Goal: Task Accomplishment & Management: Complete application form

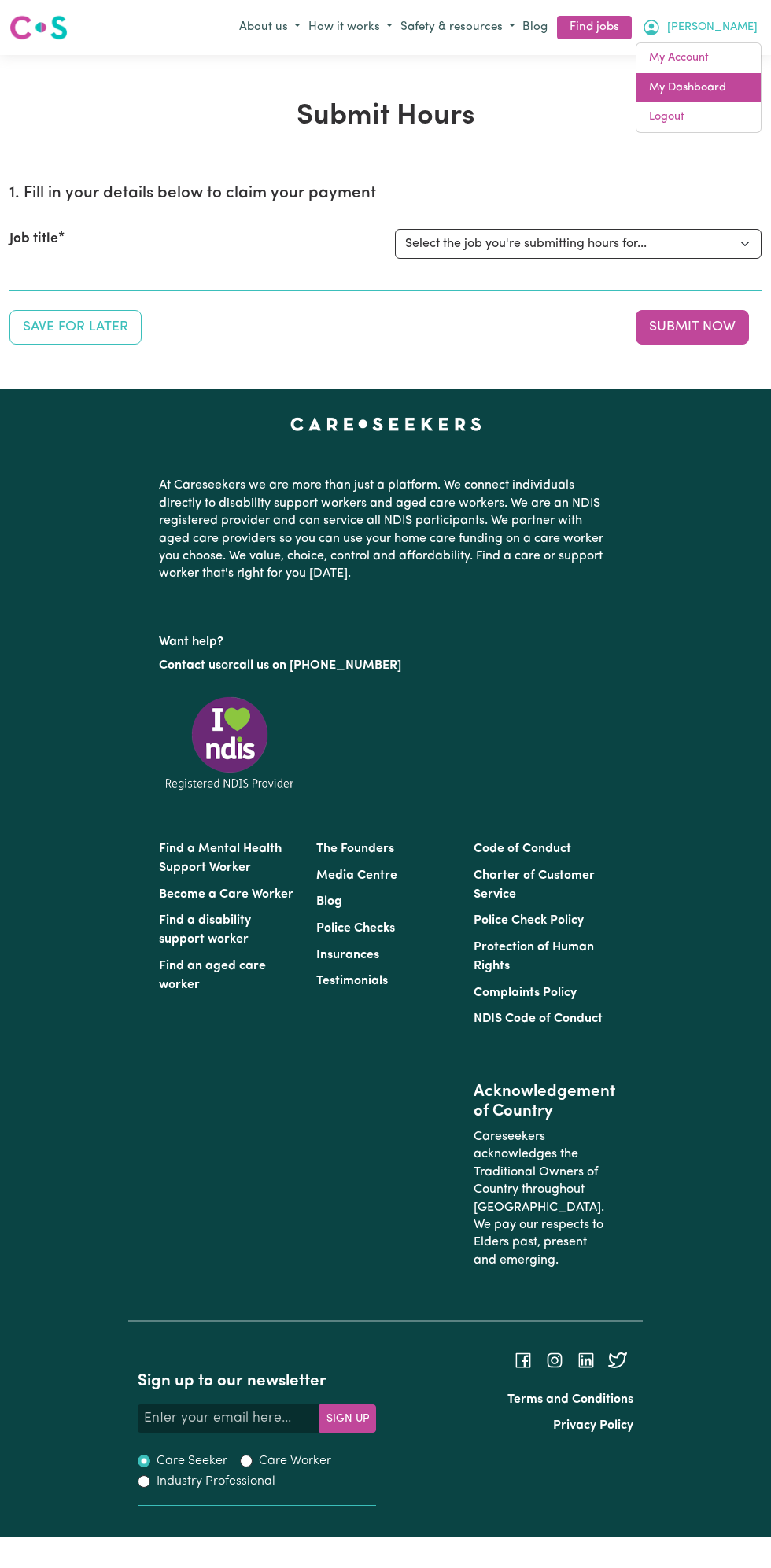
click at [711, 78] on link "My Dashboard" at bounding box center [698, 88] width 124 height 30
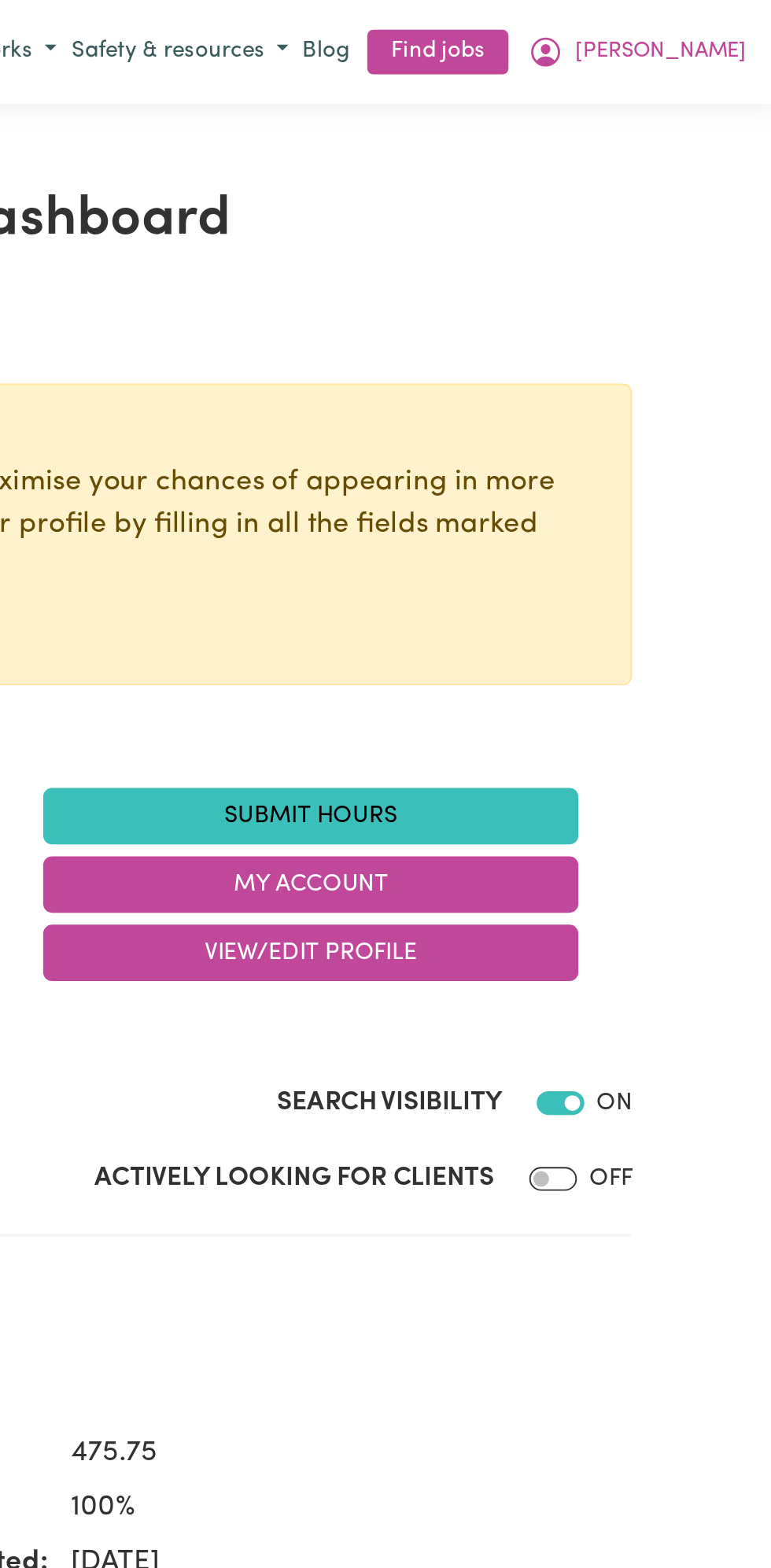
click at [539, 432] on link "Submit Hours" at bounding box center [527, 432] width 283 height 30
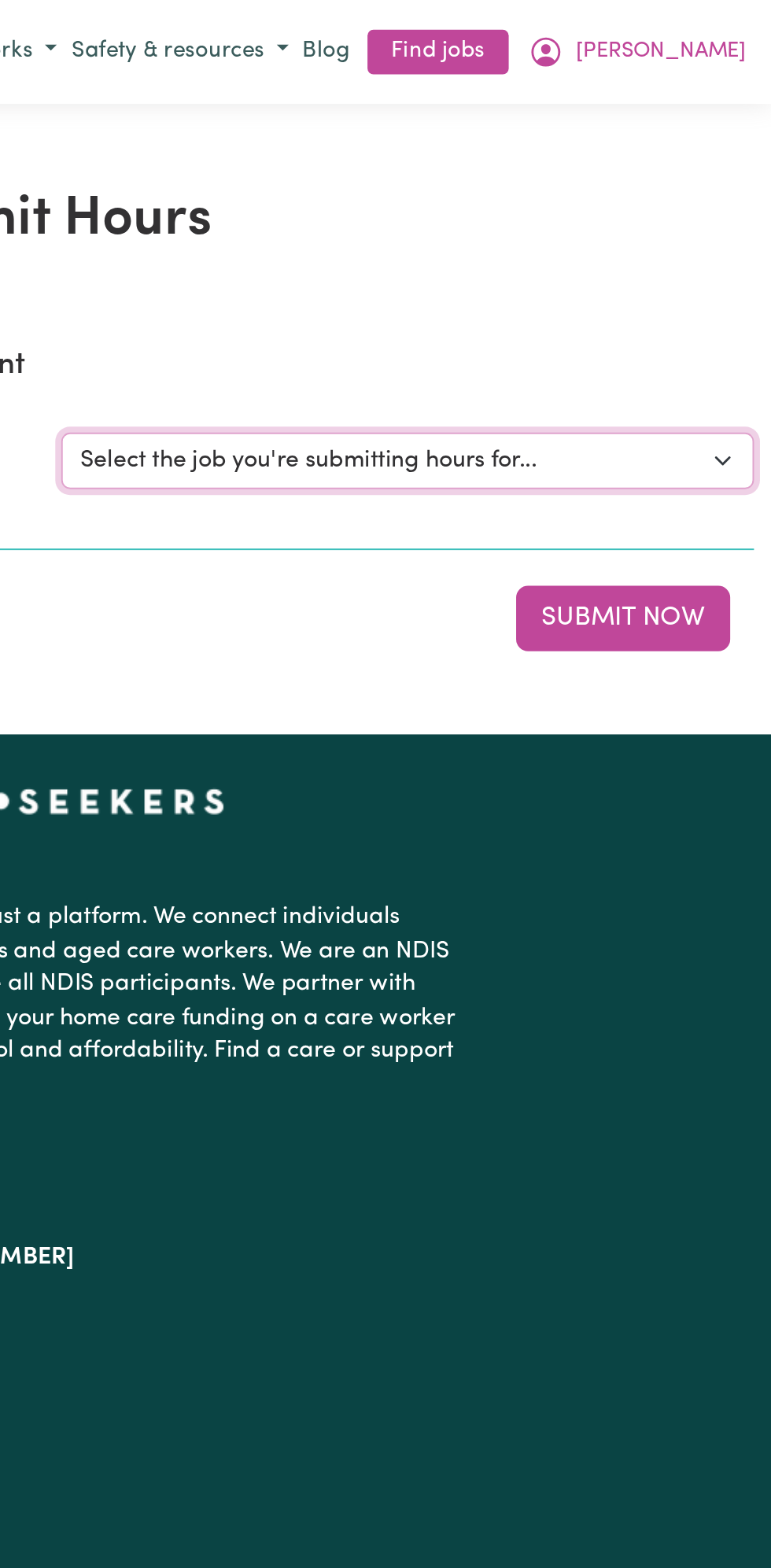
click at [749, 244] on select "Select the job you're submitting hours for... [Vartouhie ([PERSON_NAME]) [PERSO…" at bounding box center [577, 244] width 366 height 30
select select "13810"
click at [395, 229] on select "Select the job you're submitting hours for... [Vartouhie ([PERSON_NAME]) [PERSO…" at bounding box center [577, 244] width 366 height 30
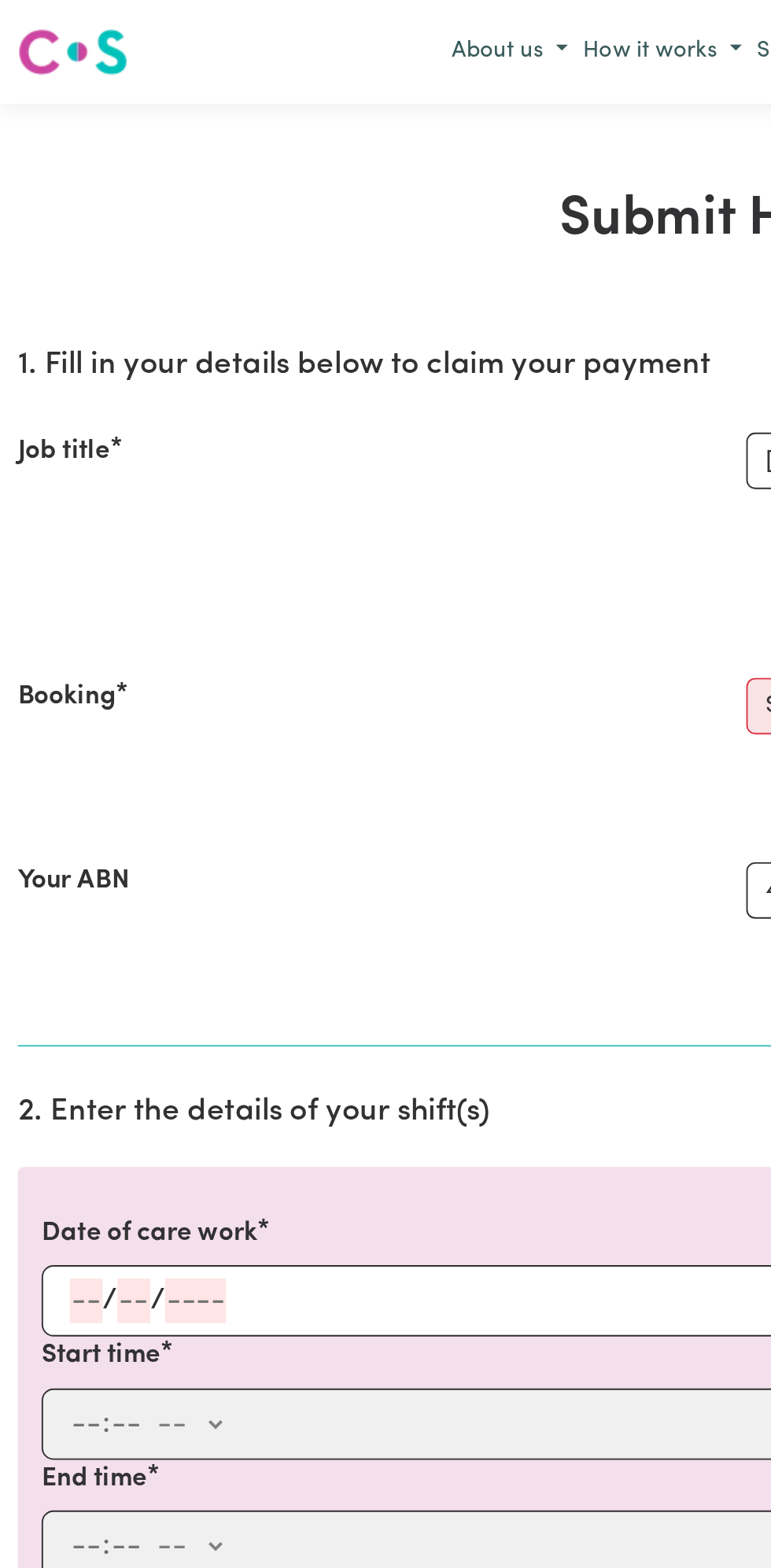
click at [100, 439] on div "Your ABN 46 179 818 110 To include or update your ABN, update your profile ." at bounding box center [385, 489] width 752 height 103
click at [72, 680] on input "number" at bounding box center [71, 688] width 17 height 24
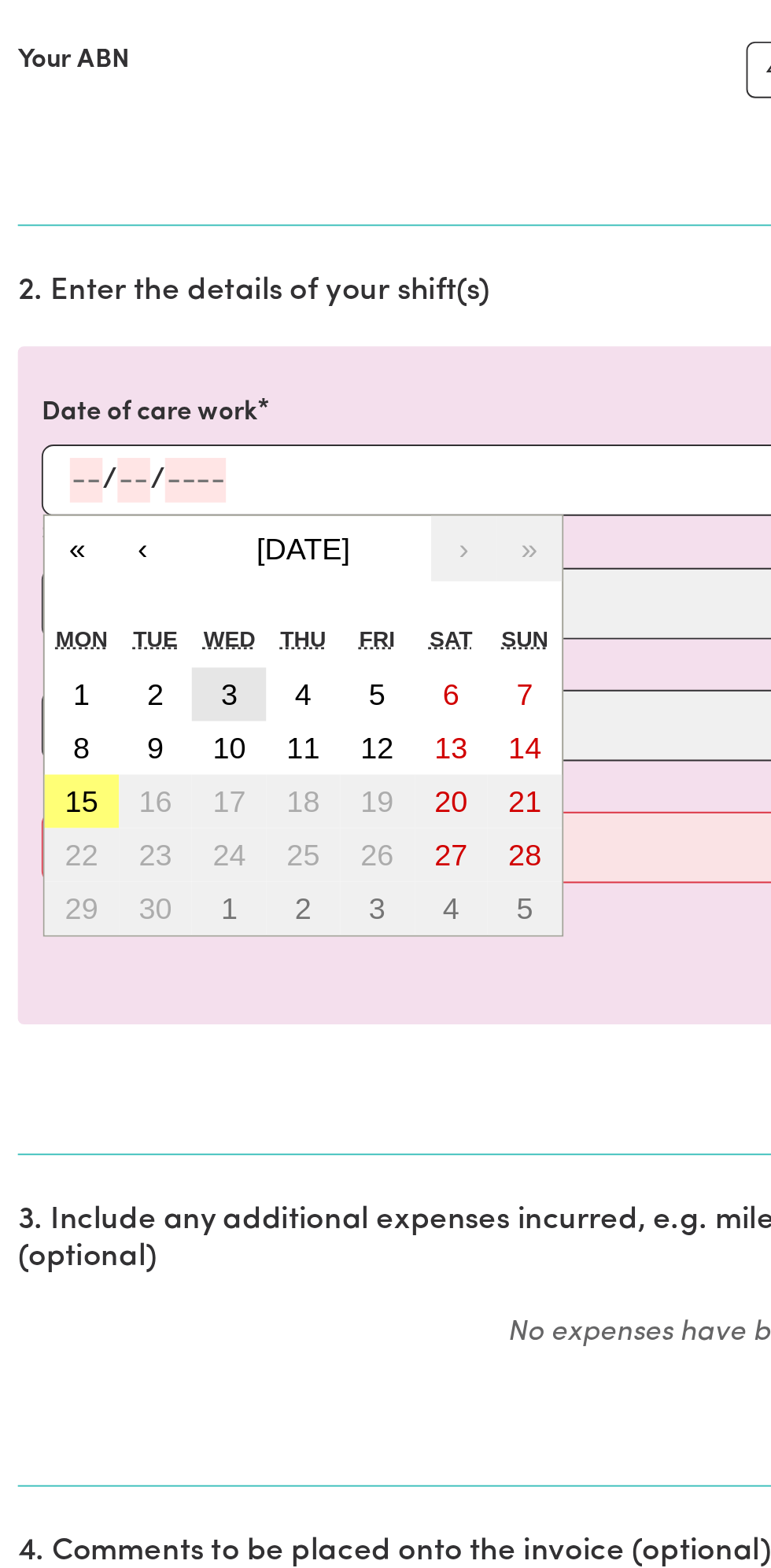
click at [130, 788] on button "3" at bounding box center [121, 802] width 40 height 28
type input "[DATE]"
type input "3"
type input "9"
type input "2025"
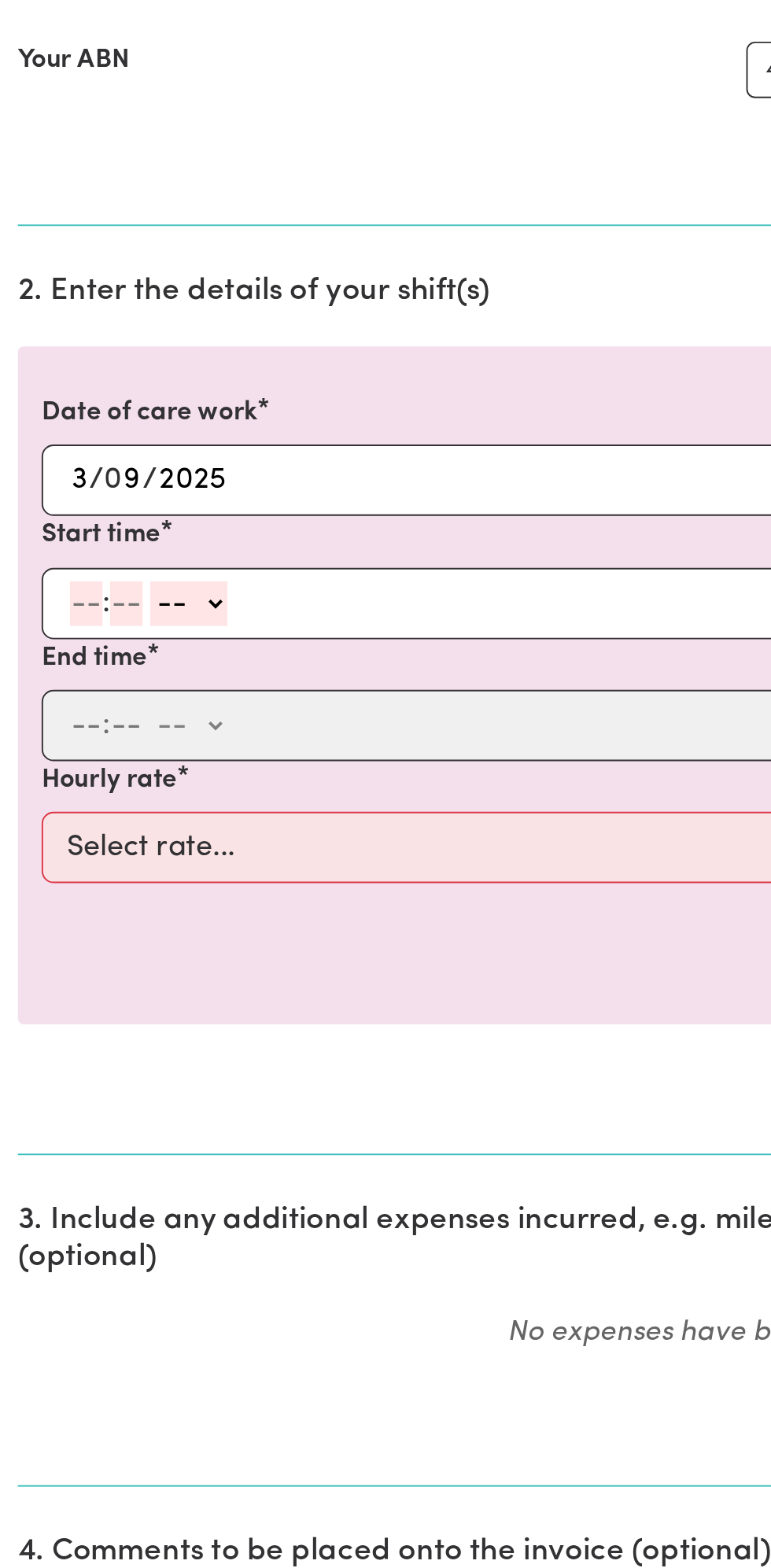
click at [63, 745] on input "number" at bounding box center [67, 754] width 17 height 24
click at [48, 752] on input "number" at bounding box center [46, 754] width 17 height 24
type input "8"
type input "0"
click at [111, 753] on select "-- am pm" at bounding box center [97, 754] width 41 height 24
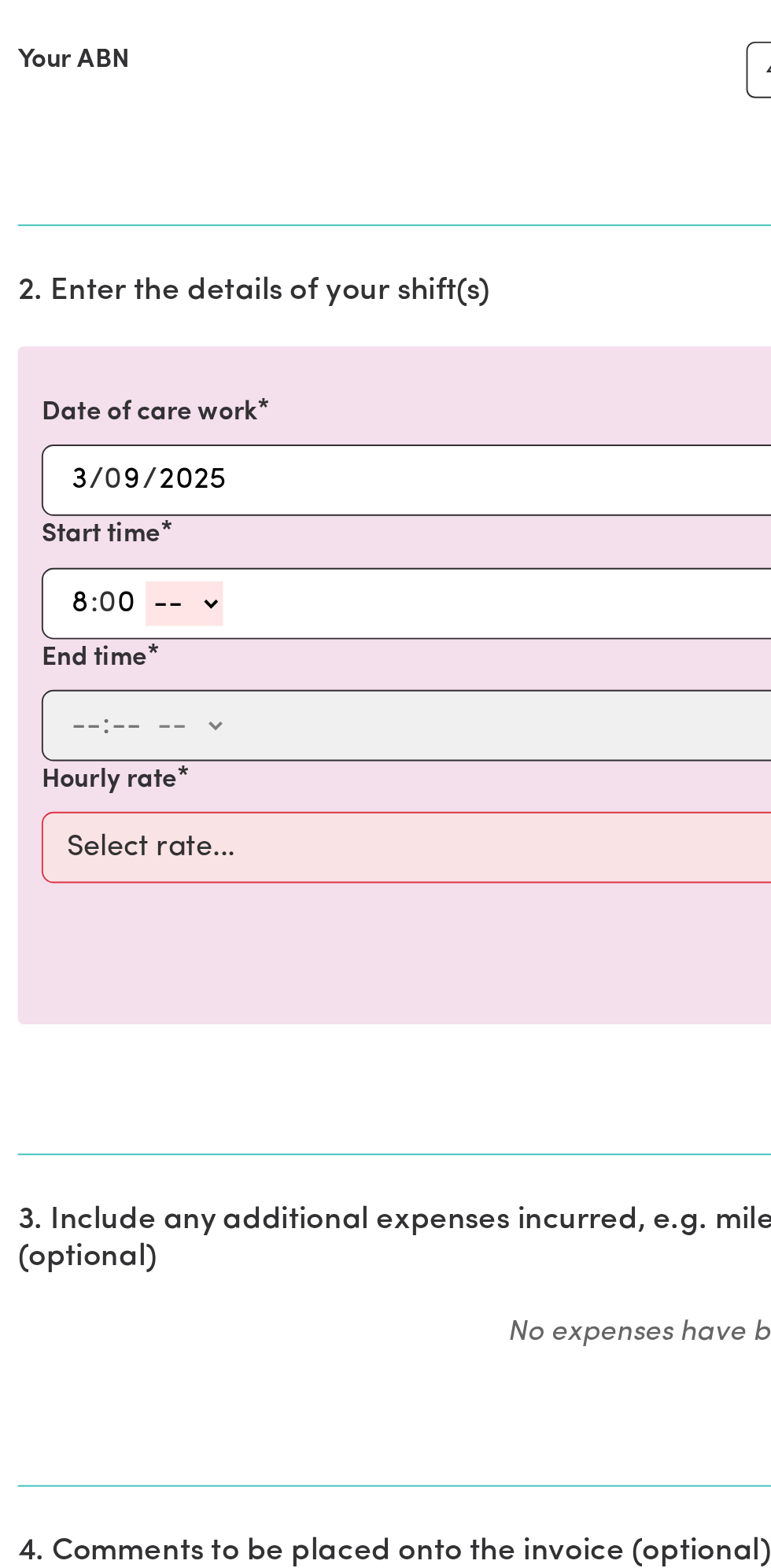
select select "am"
click at [77, 742] on select "-- am pm" at bounding box center [97, 754] width 41 height 24
type input "08:00"
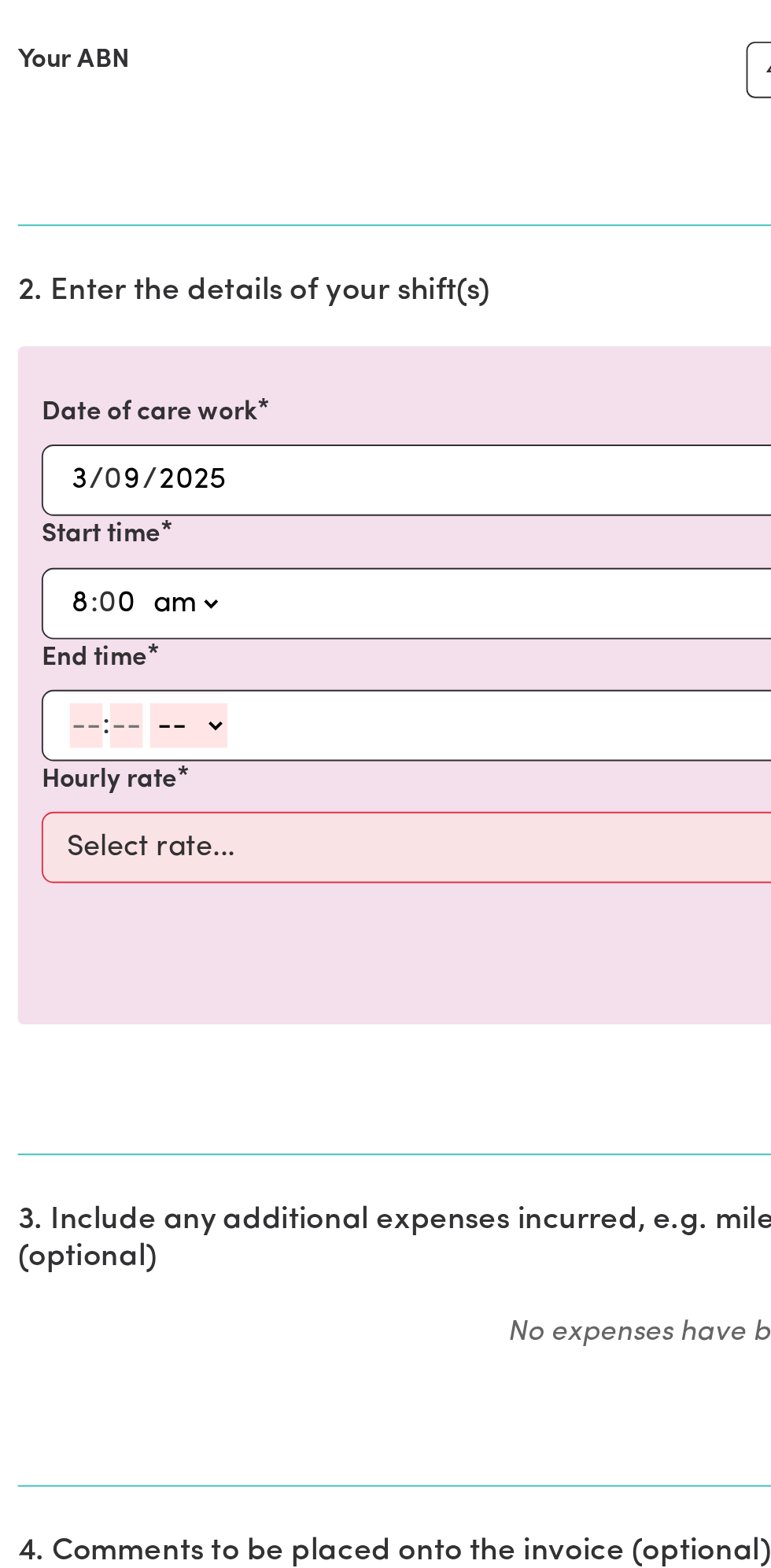
click at [41, 816] on input "number" at bounding box center [46, 818] width 17 height 24
type input "9"
type input "0"
click at [115, 814] on select "-- am pm" at bounding box center [97, 818] width 41 height 24
select select "am"
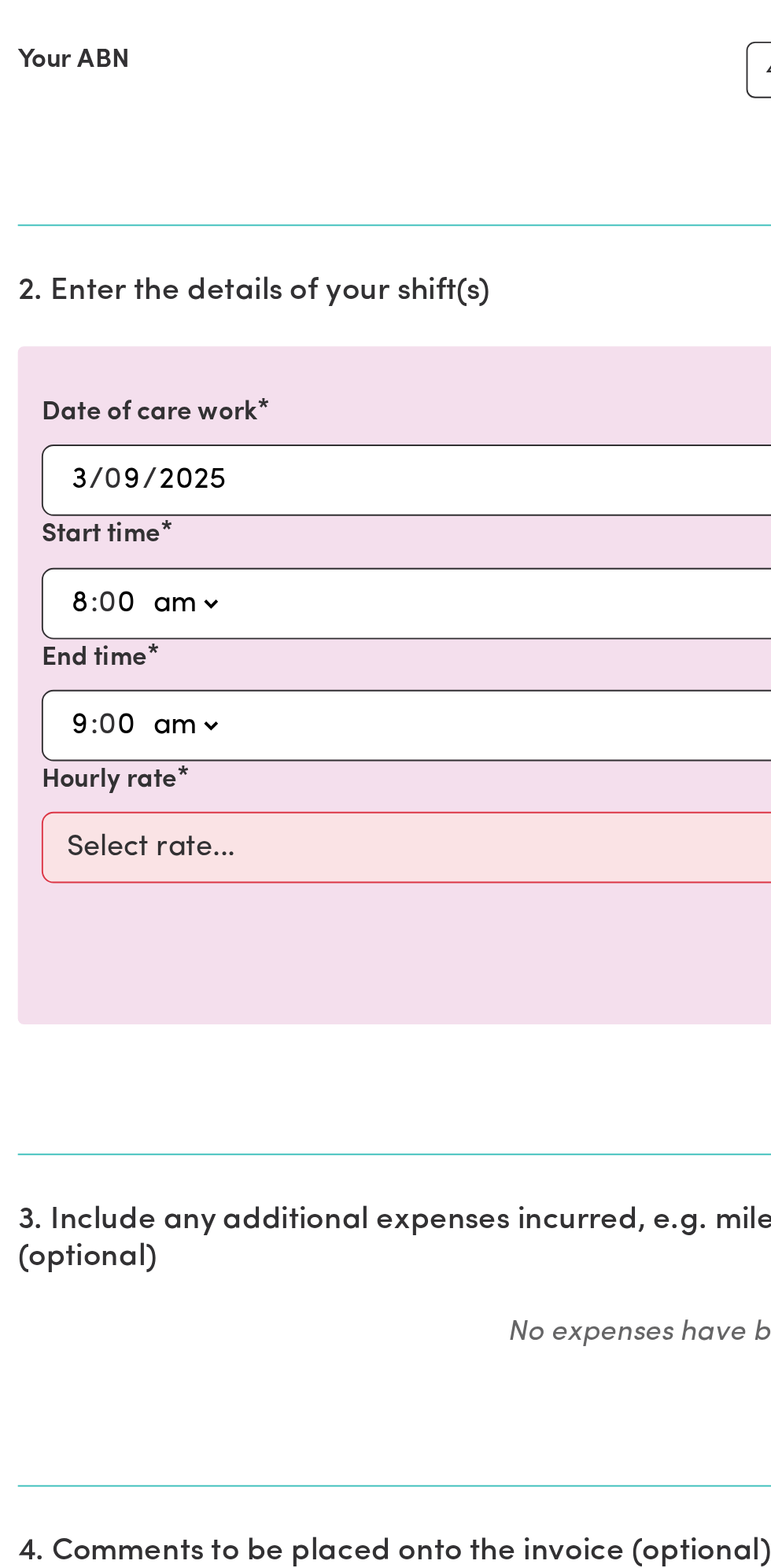
click at [77, 806] on select "-- am pm" at bounding box center [97, 818] width 41 height 24
type input "09:00"
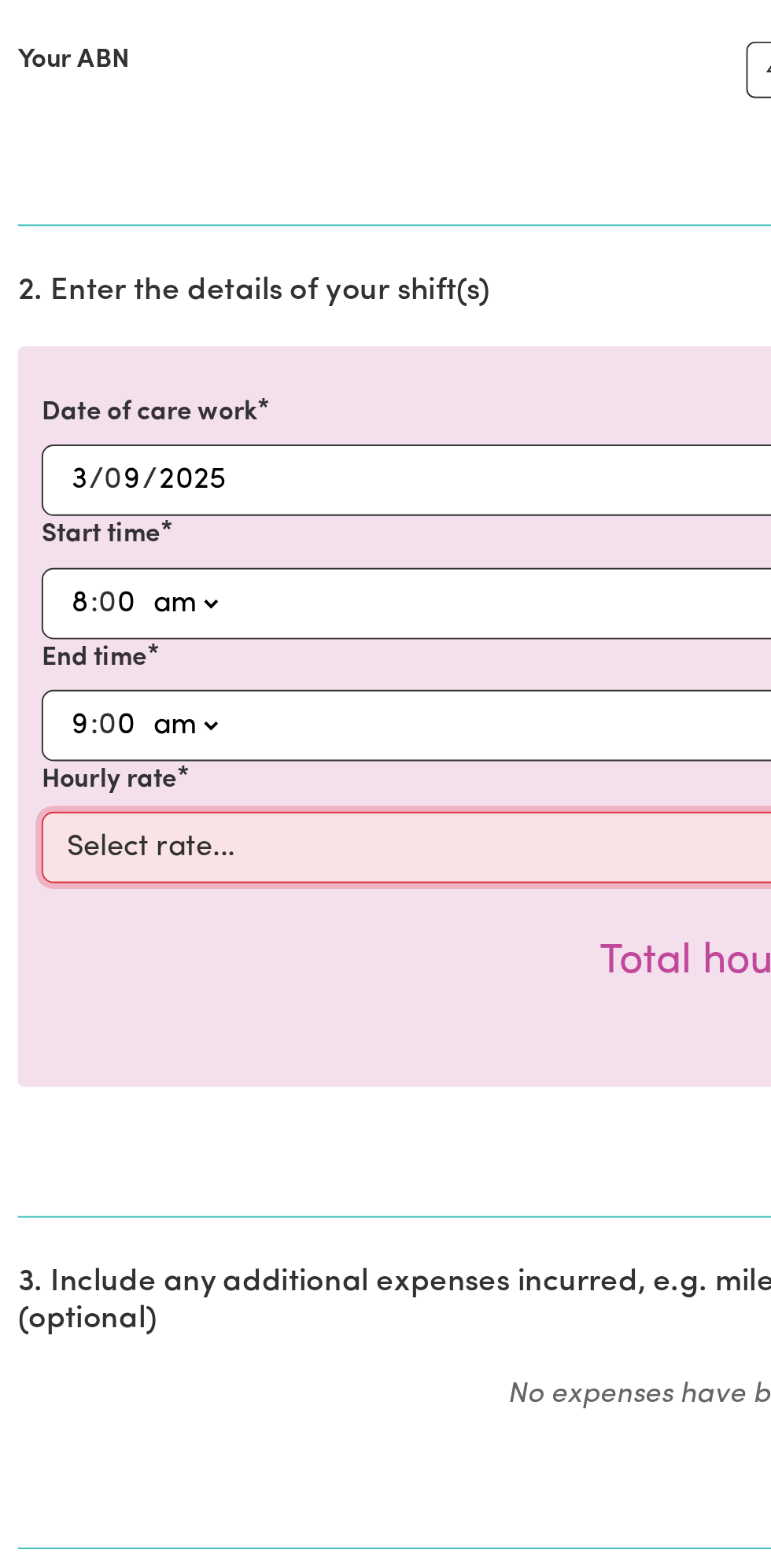
click at [231, 872] on select "Select rate... $49.00 (Weekday) $60.00 ([DATE])" at bounding box center [385, 883] width 727 height 38
select select "49-Weekday"
click at [22, 864] on select "Select rate... $49.00 (Weekday) $60.00 ([DATE])" at bounding box center [385, 883] width 727 height 38
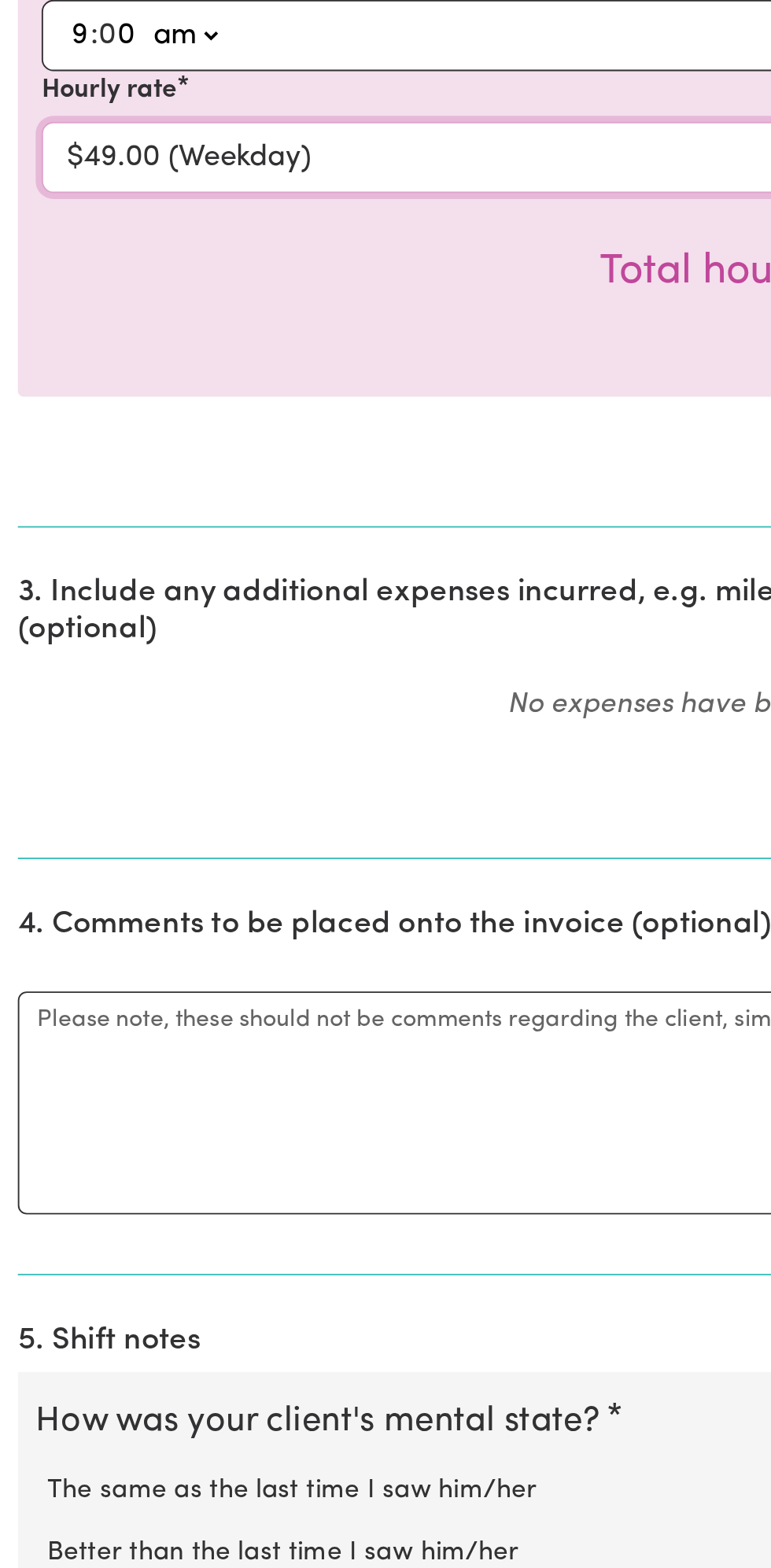
scroll to position [80, 0]
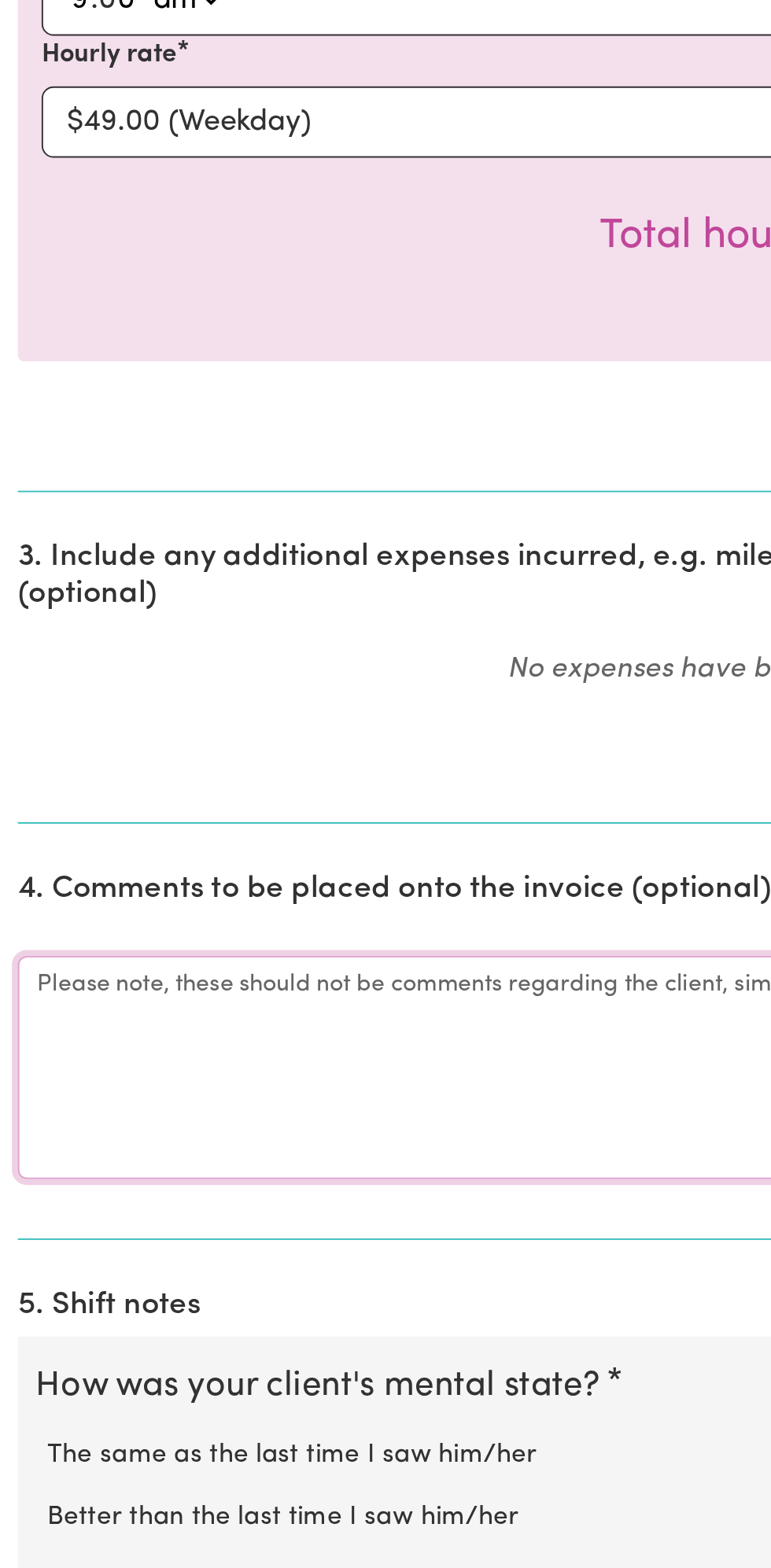
click at [114, 1294] on textarea "Comments" at bounding box center [385, 1302] width 752 height 118
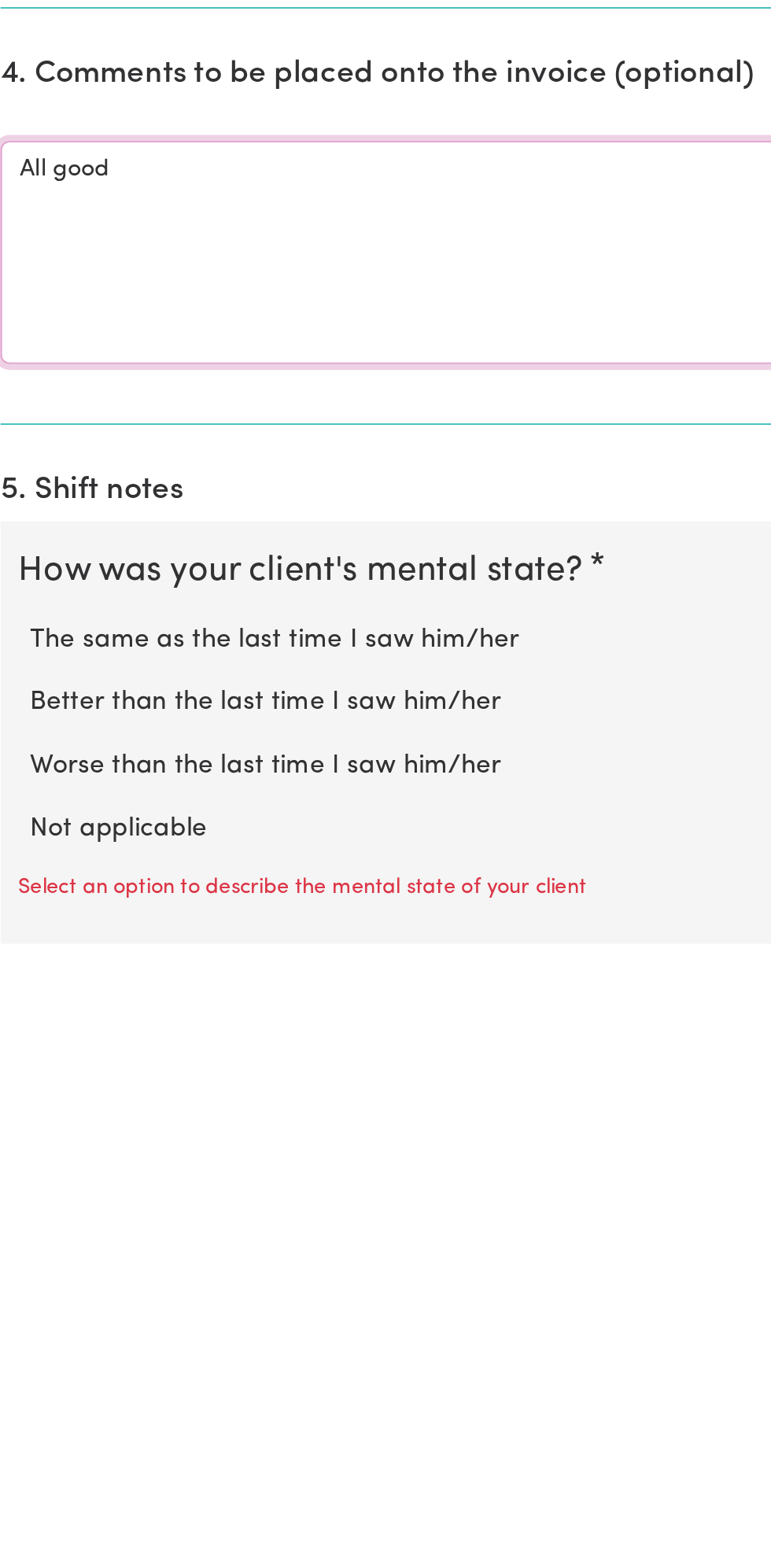
type textarea "All good"
click at [122, 1499] on label "Not applicable" at bounding box center [385, 1507] width 720 height 21
click at [25, 1497] on input "Not applicable" at bounding box center [25, 1496] width 1 height 1
radio input "true"
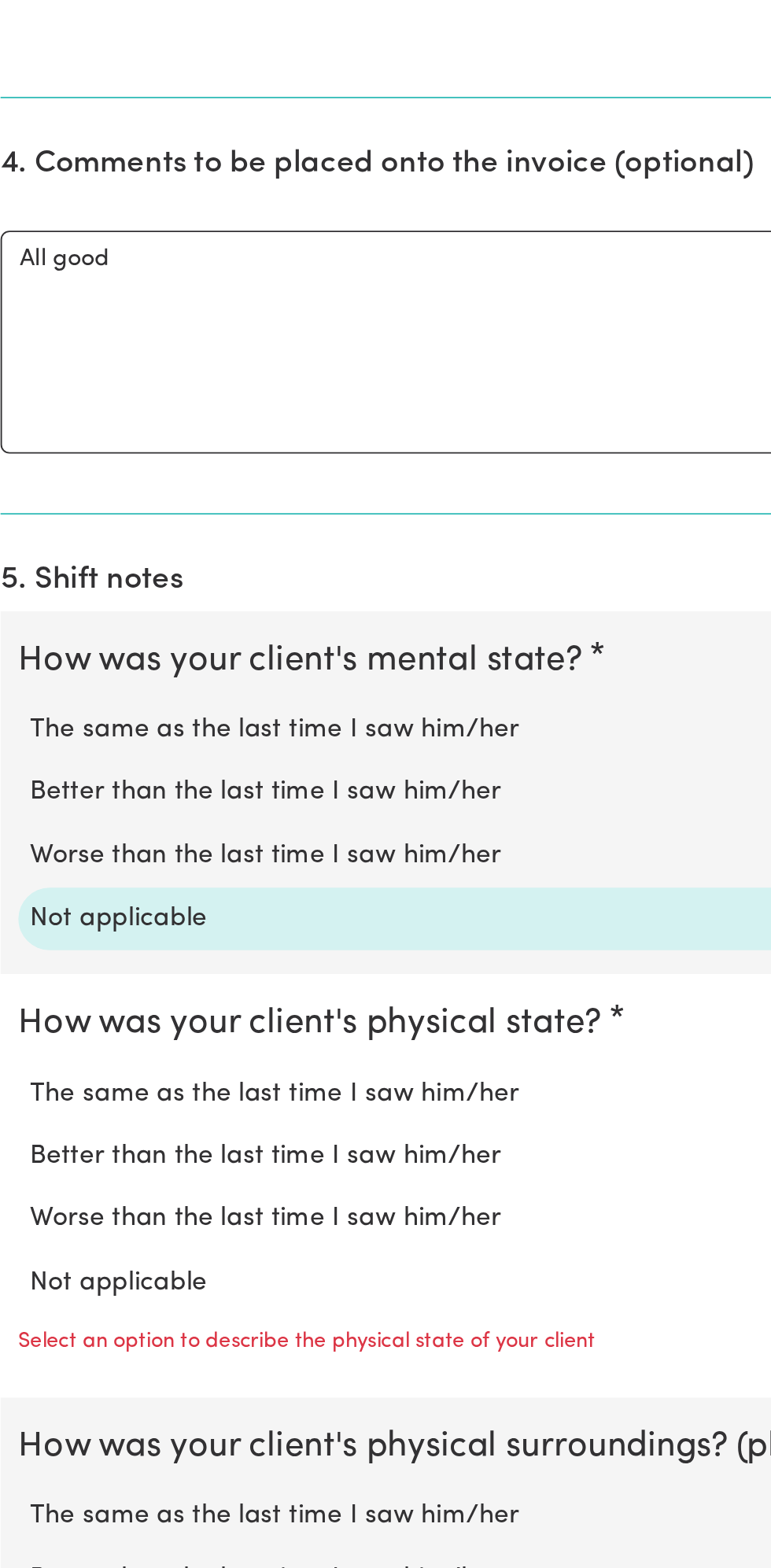
scroll to position [490, 0]
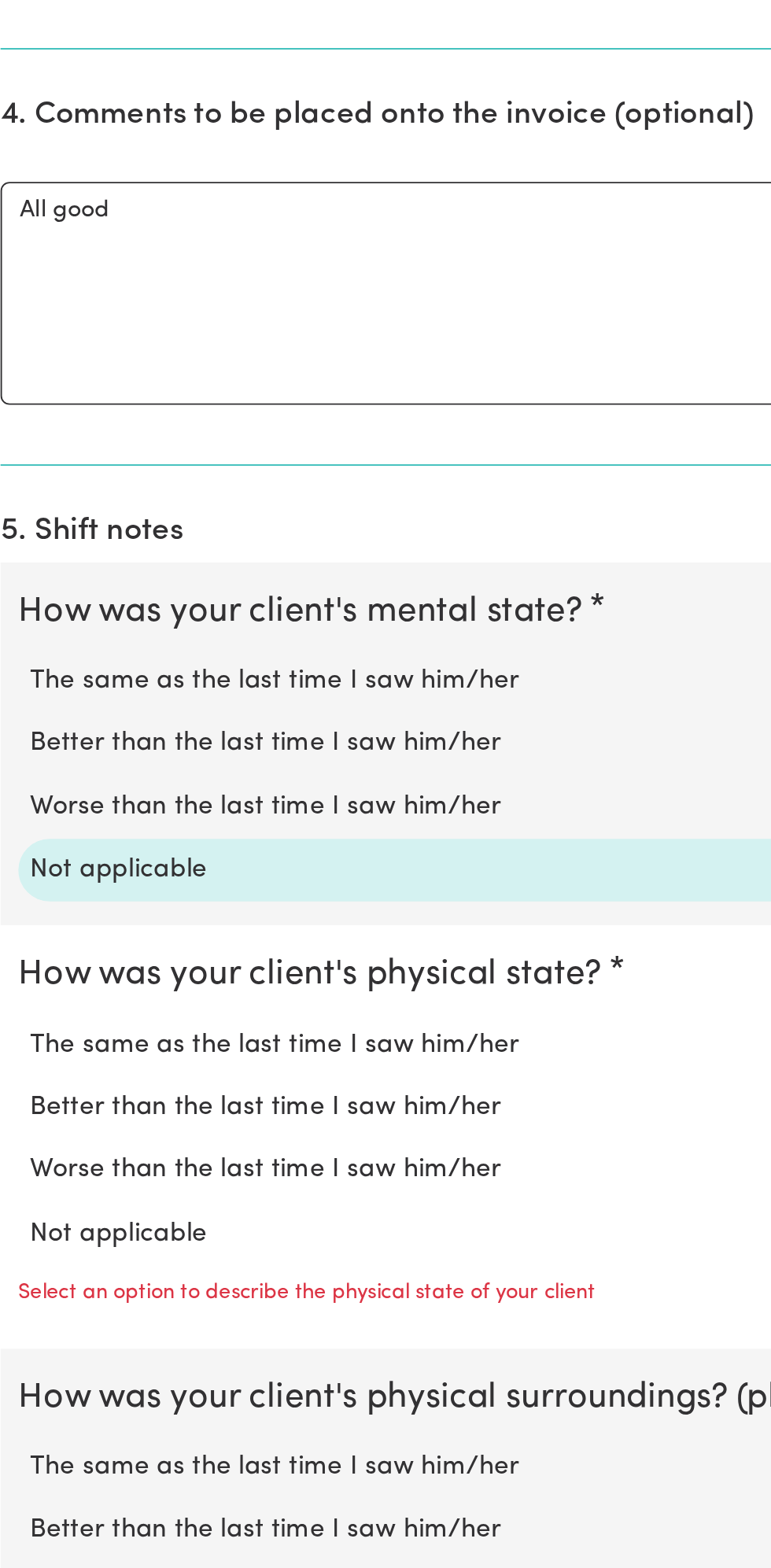
click at [96, 1383] on label "Not applicable" at bounding box center [385, 1391] width 720 height 21
click at [25, 1381] on input "Not applicable" at bounding box center [25, 1380] width 1 height 1
radio input "true"
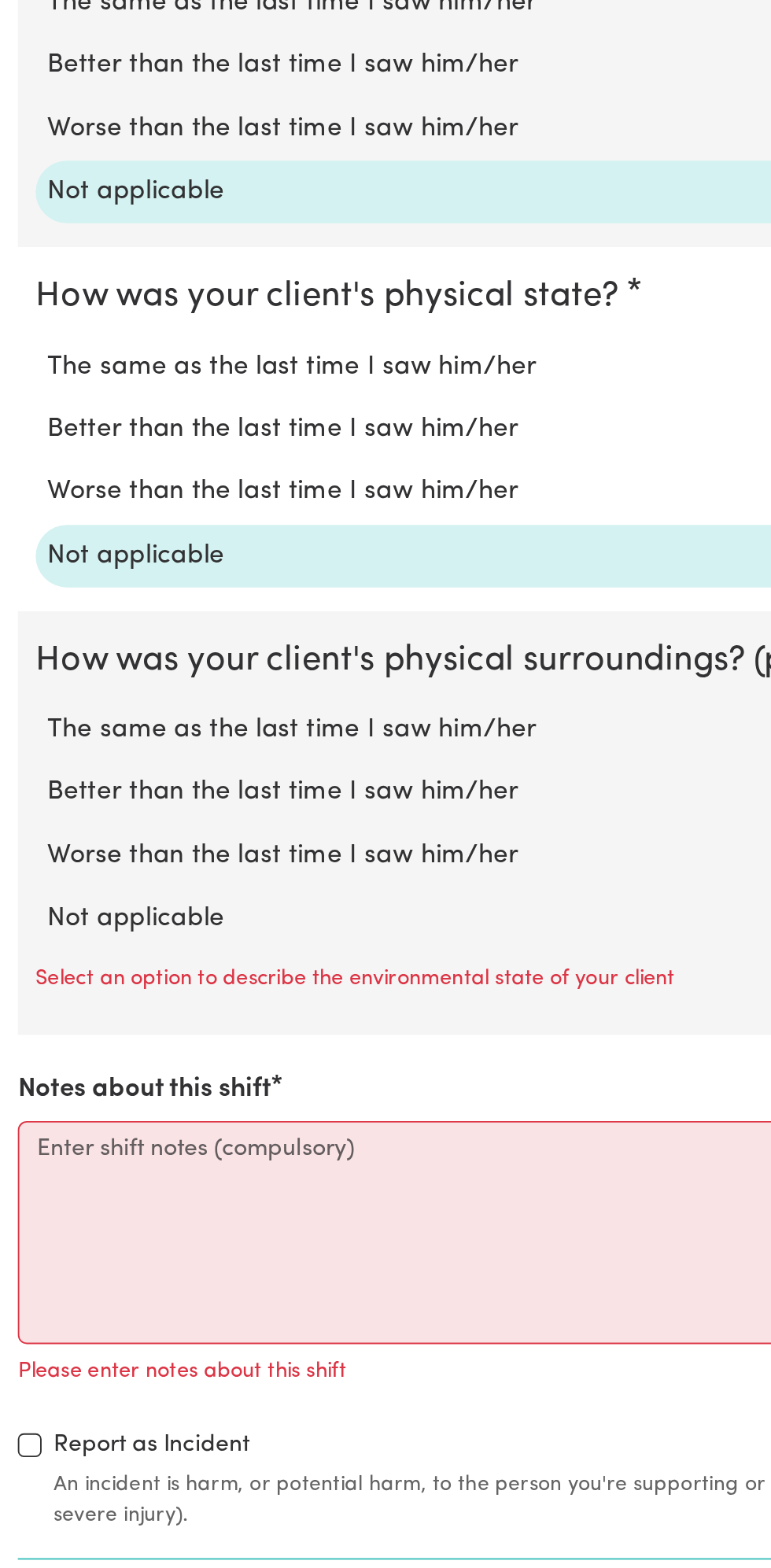
scroll to position [854, 0]
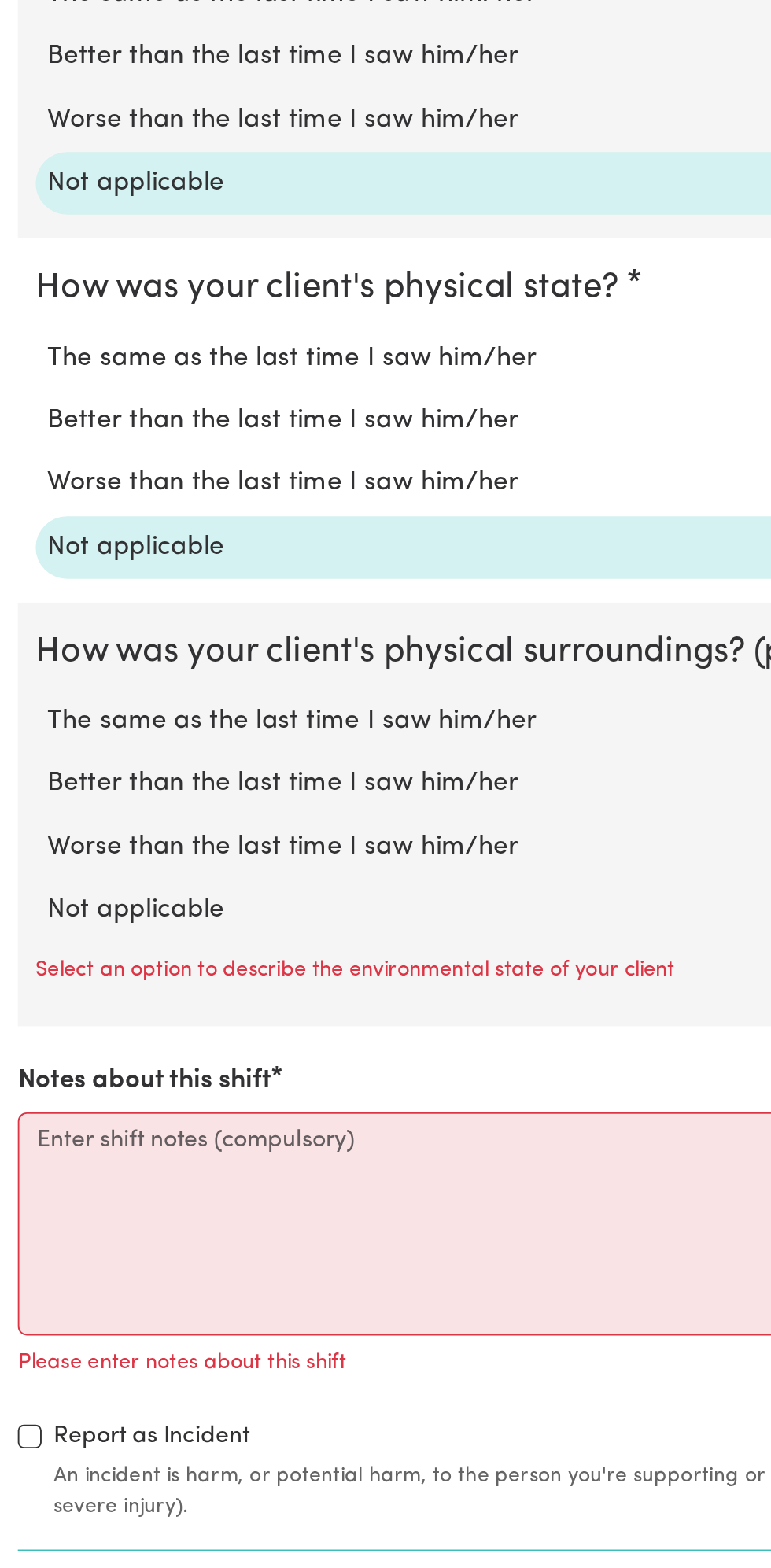
click at [108, 1214] on label "Not applicable" at bounding box center [385, 1220] width 720 height 21
click at [25, 1210] on input "Not applicable" at bounding box center [25, 1209] width 1 height 1
radio input "true"
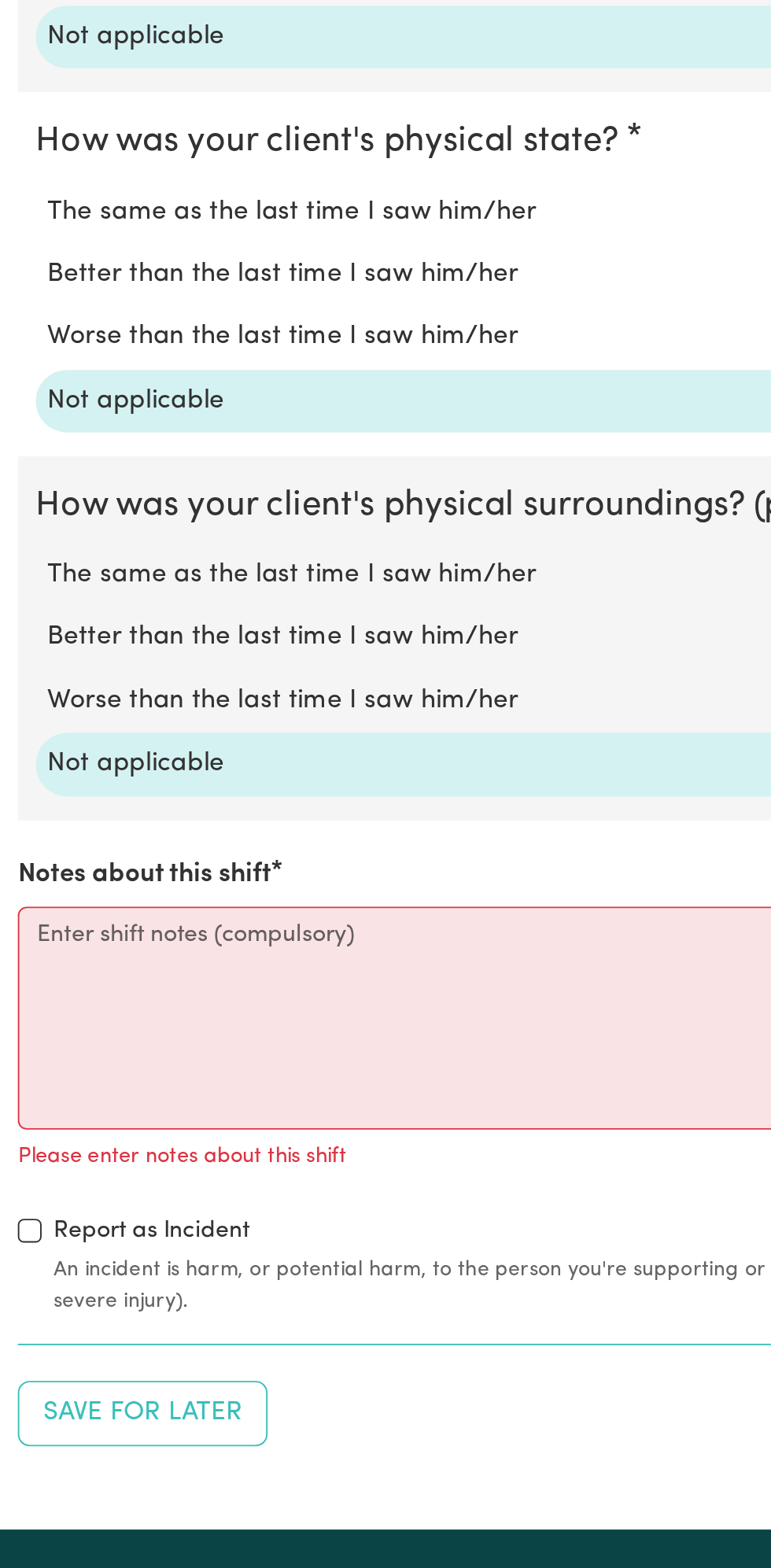
scroll to position [937, 0]
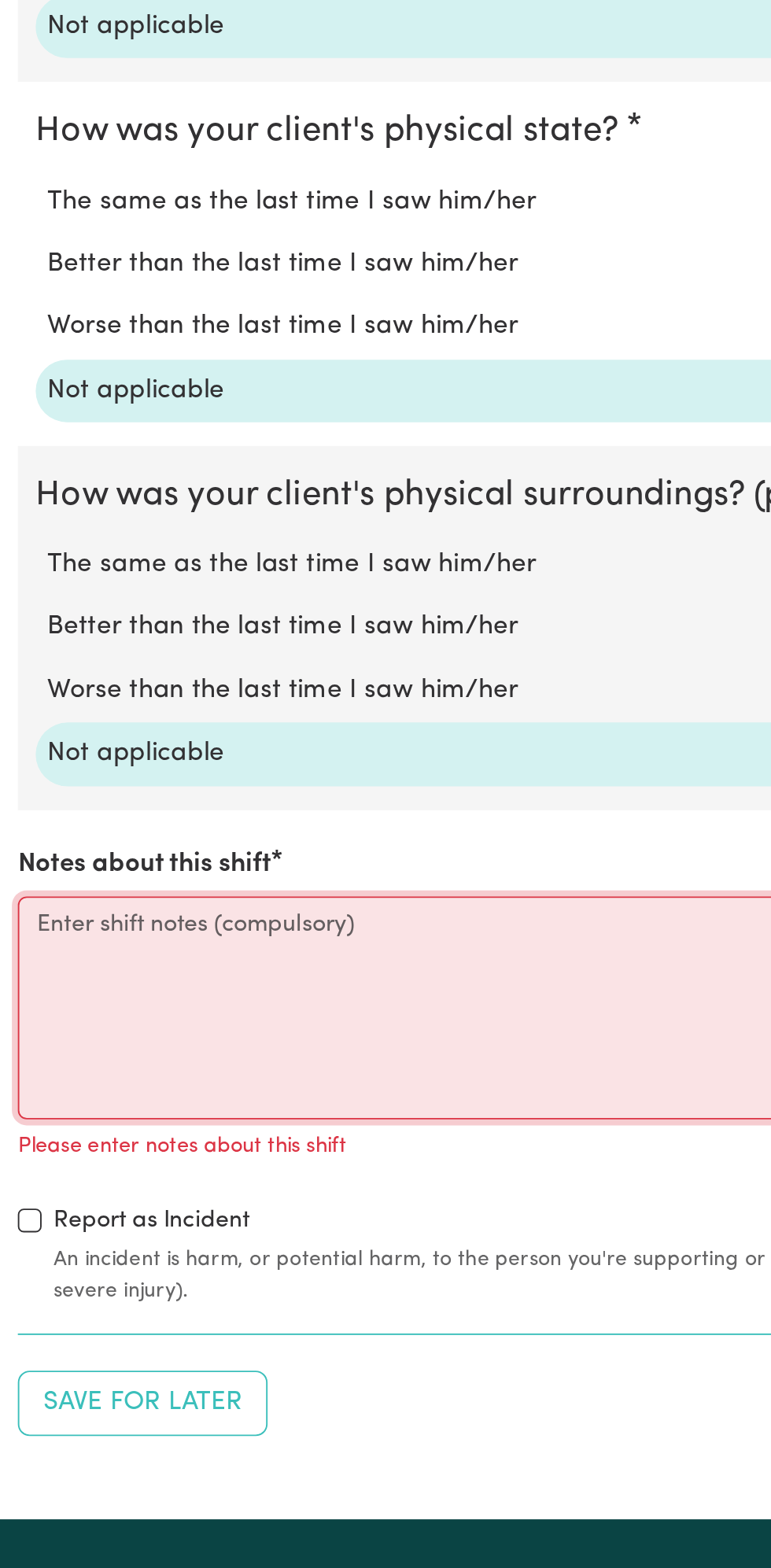
click at [143, 1276] on textarea "Notes about this shift" at bounding box center [385, 1271] width 752 height 118
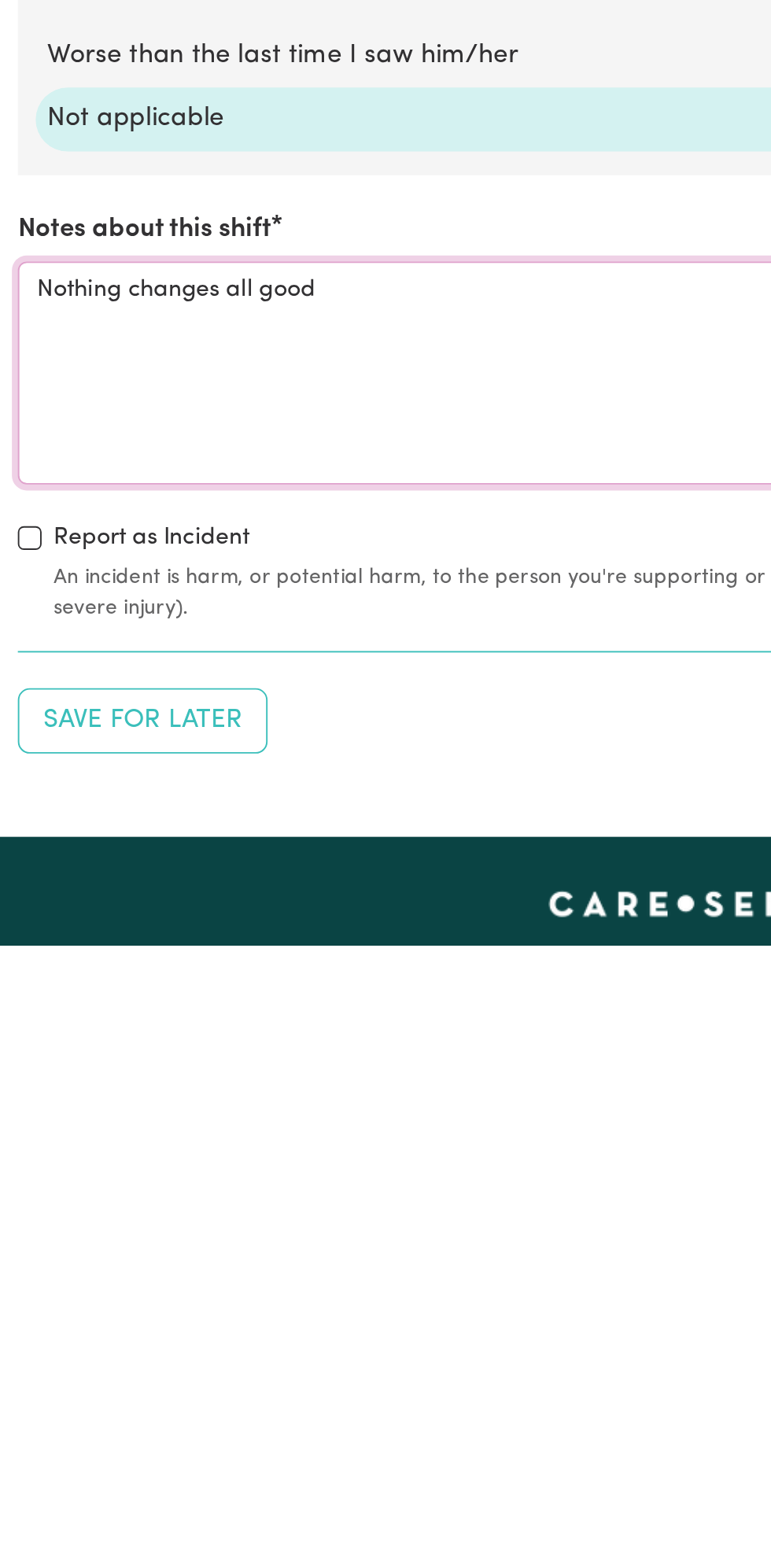
scroll to position [945, 0]
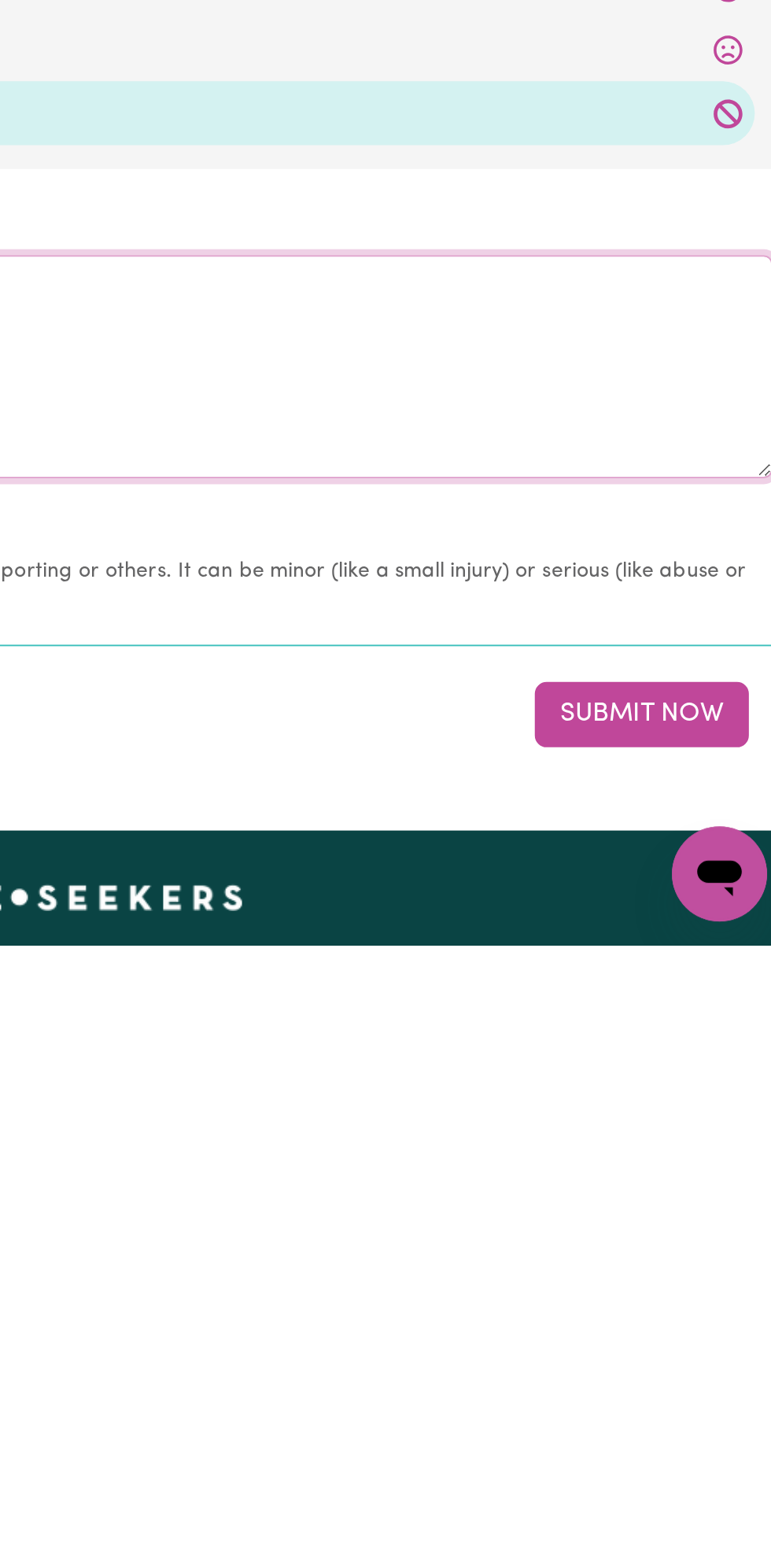
type textarea "Nothing changes all good"
click at [690, 1431] on button "Submit Now" at bounding box center [692, 1446] width 113 height 35
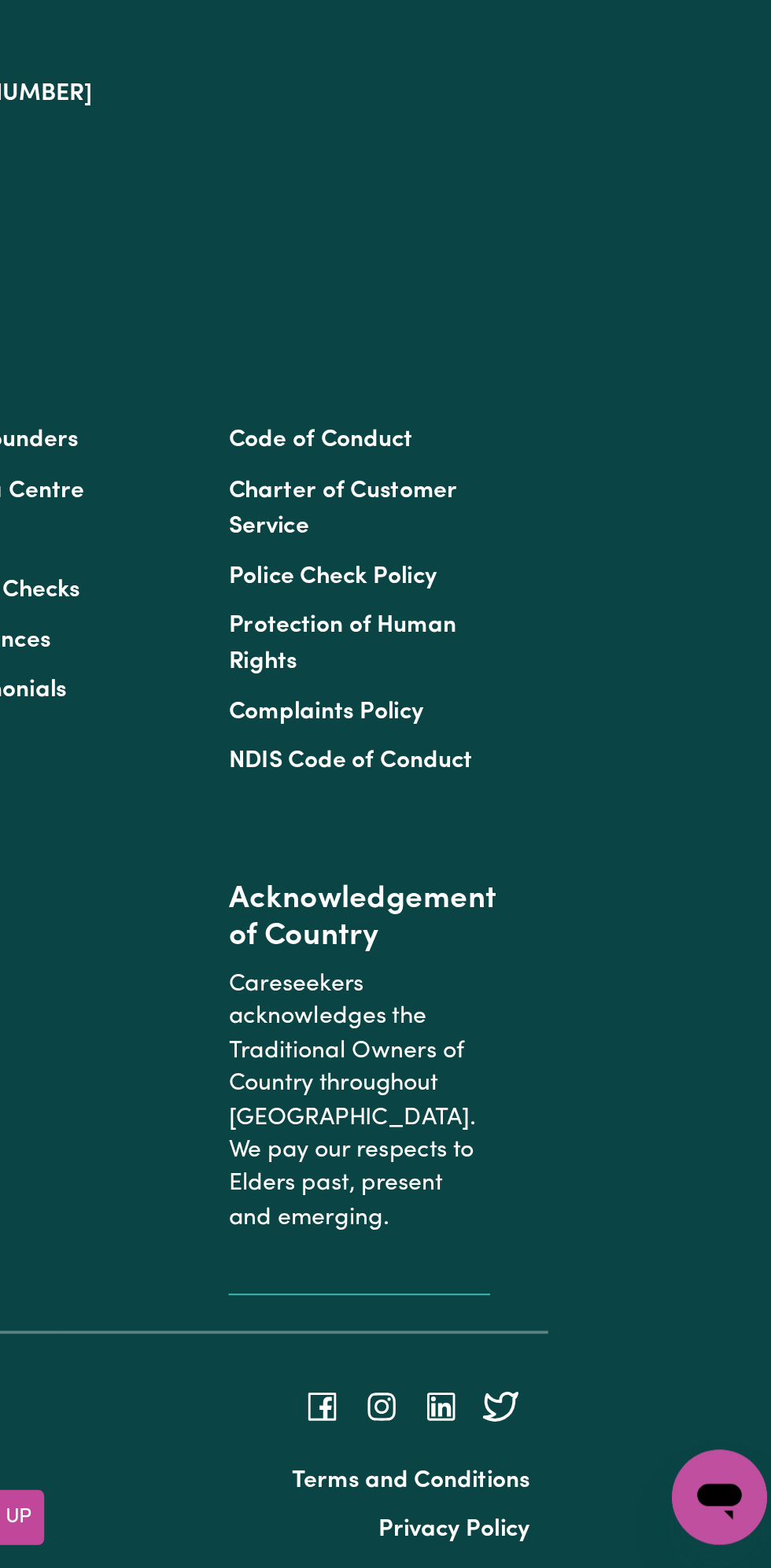
scroll to position [0, 0]
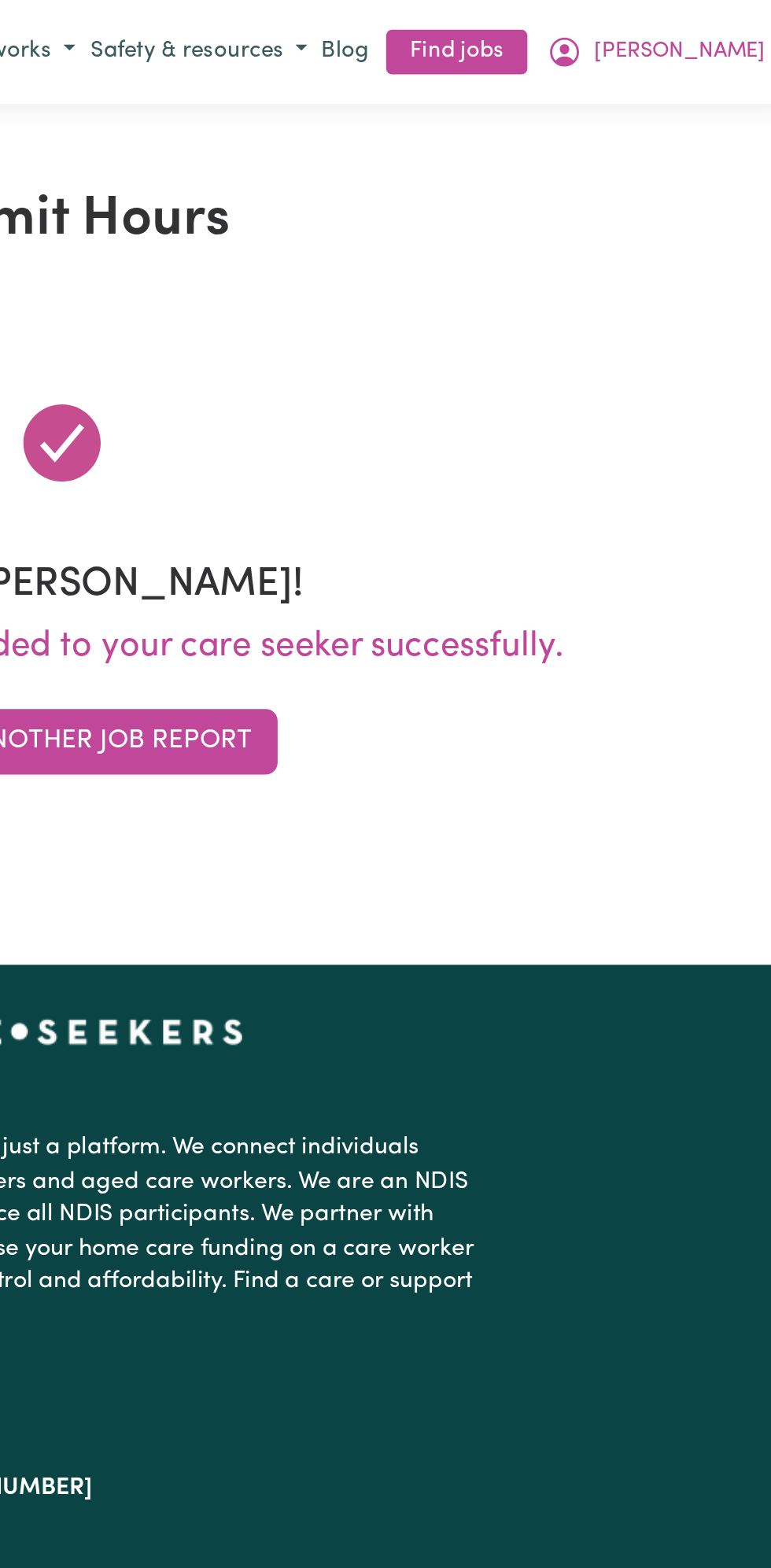
click at [715, 32] on span "[PERSON_NAME]" at bounding box center [712, 28] width 90 height 17
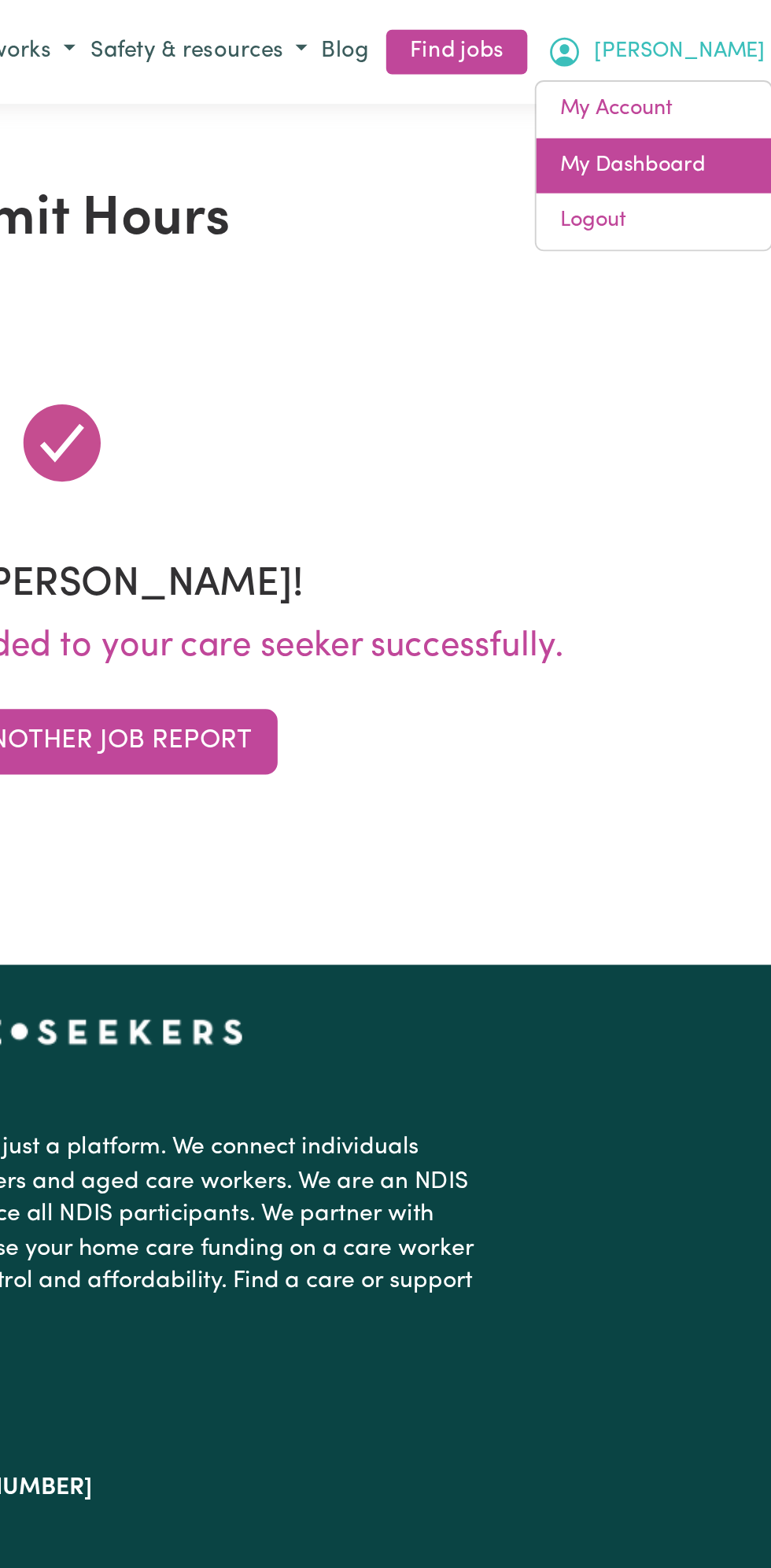
click at [709, 90] on link "My Dashboard" at bounding box center [698, 88] width 124 height 30
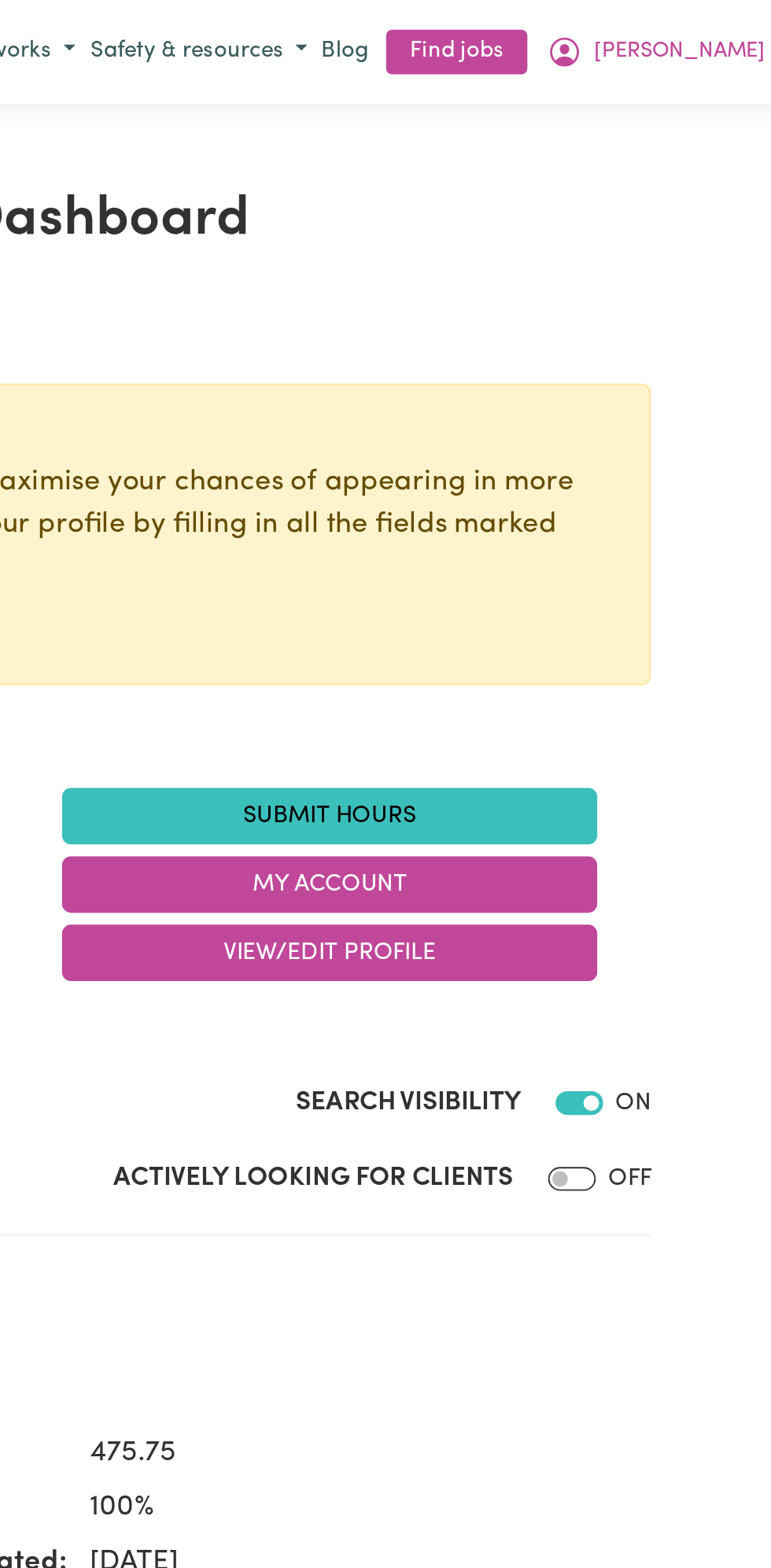
click at [537, 433] on link "Submit Hours" at bounding box center [527, 432] width 283 height 30
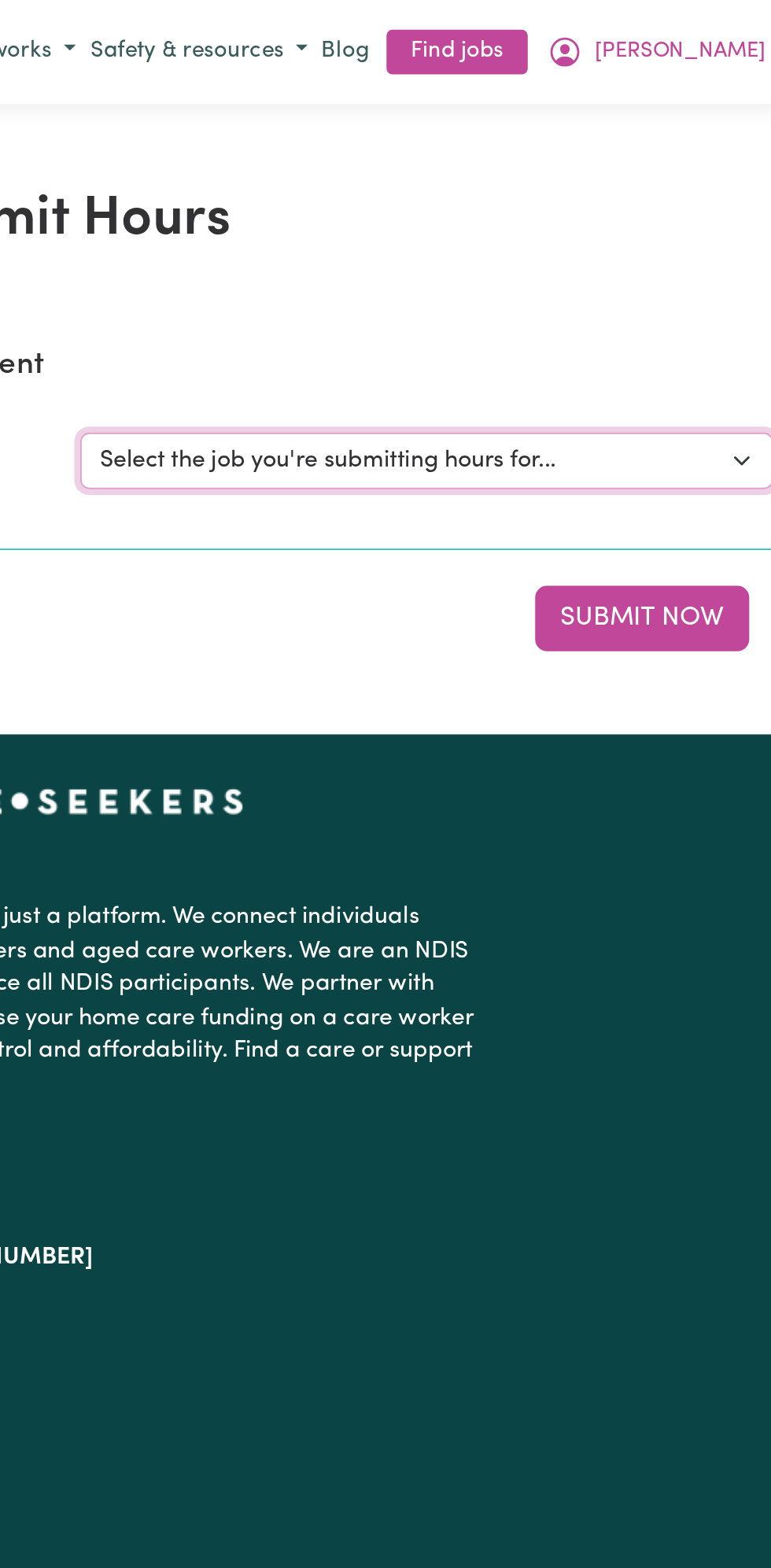
click at [699, 230] on select "Select the job you're submitting hours for... [Vartouhie ([PERSON_NAME]) [PERSO…" at bounding box center [577, 244] width 366 height 30
select select "13810"
click at [395, 229] on select "Select the job you're submitting hours for... [Vartouhie ([PERSON_NAME]) [PERSO…" at bounding box center [577, 244] width 366 height 30
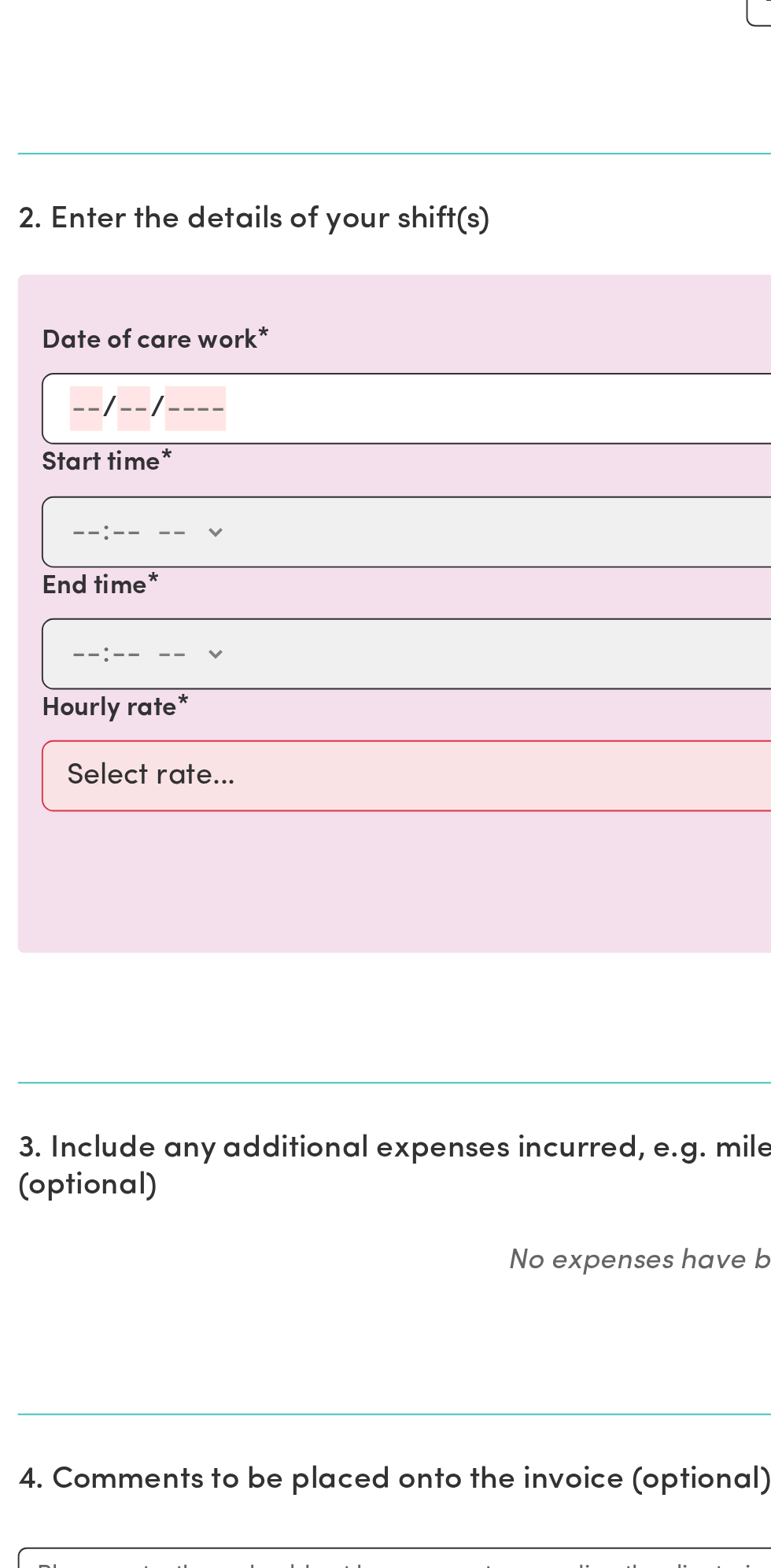
scroll to position [30, 0]
click at [49, 657] on input "number" at bounding box center [46, 659] width 17 height 24
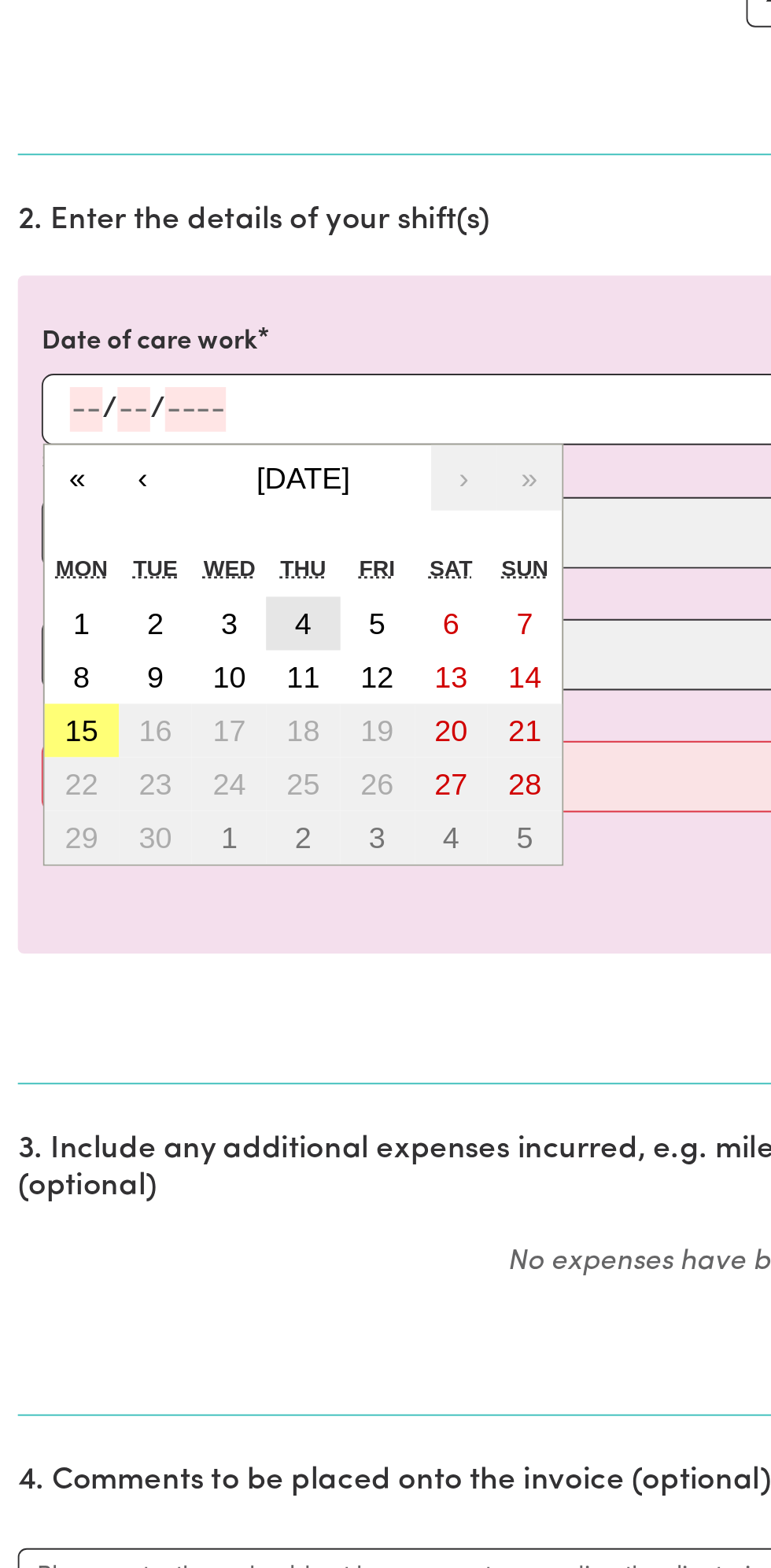
click at [167, 765] on button "4" at bounding box center [161, 772] width 40 height 28
type input "[DATE]"
type input "4"
type input "9"
type input "2025"
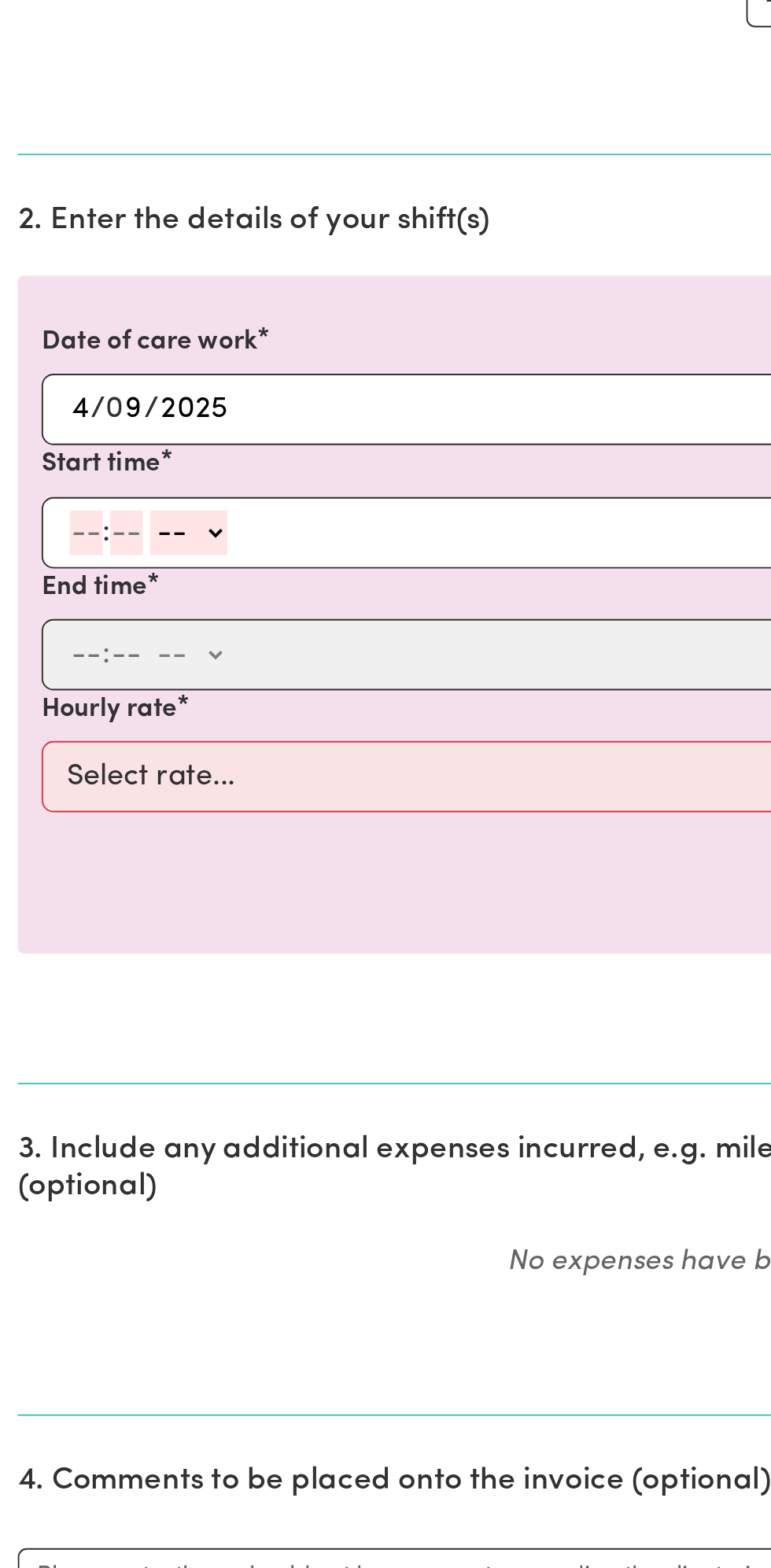
click at [41, 720] on input "number" at bounding box center [46, 724] width 17 height 24
type input "8"
type input "0"
click at [115, 725] on select "-- am pm" at bounding box center [97, 724] width 41 height 24
select select "am"
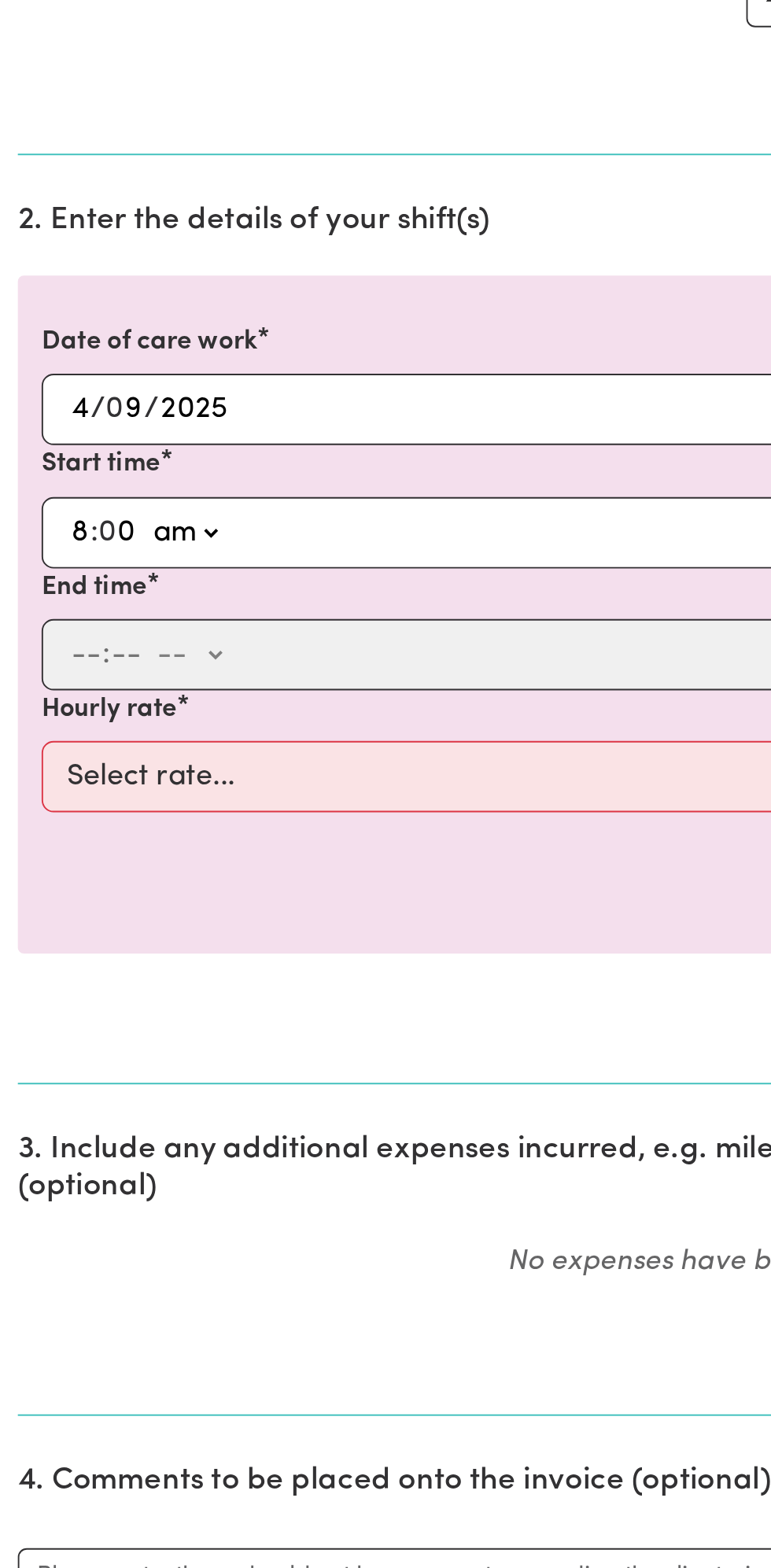
click at [77, 712] on select "-- am pm" at bounding box center [97, 724] width 41 height 24
type input "08:00"
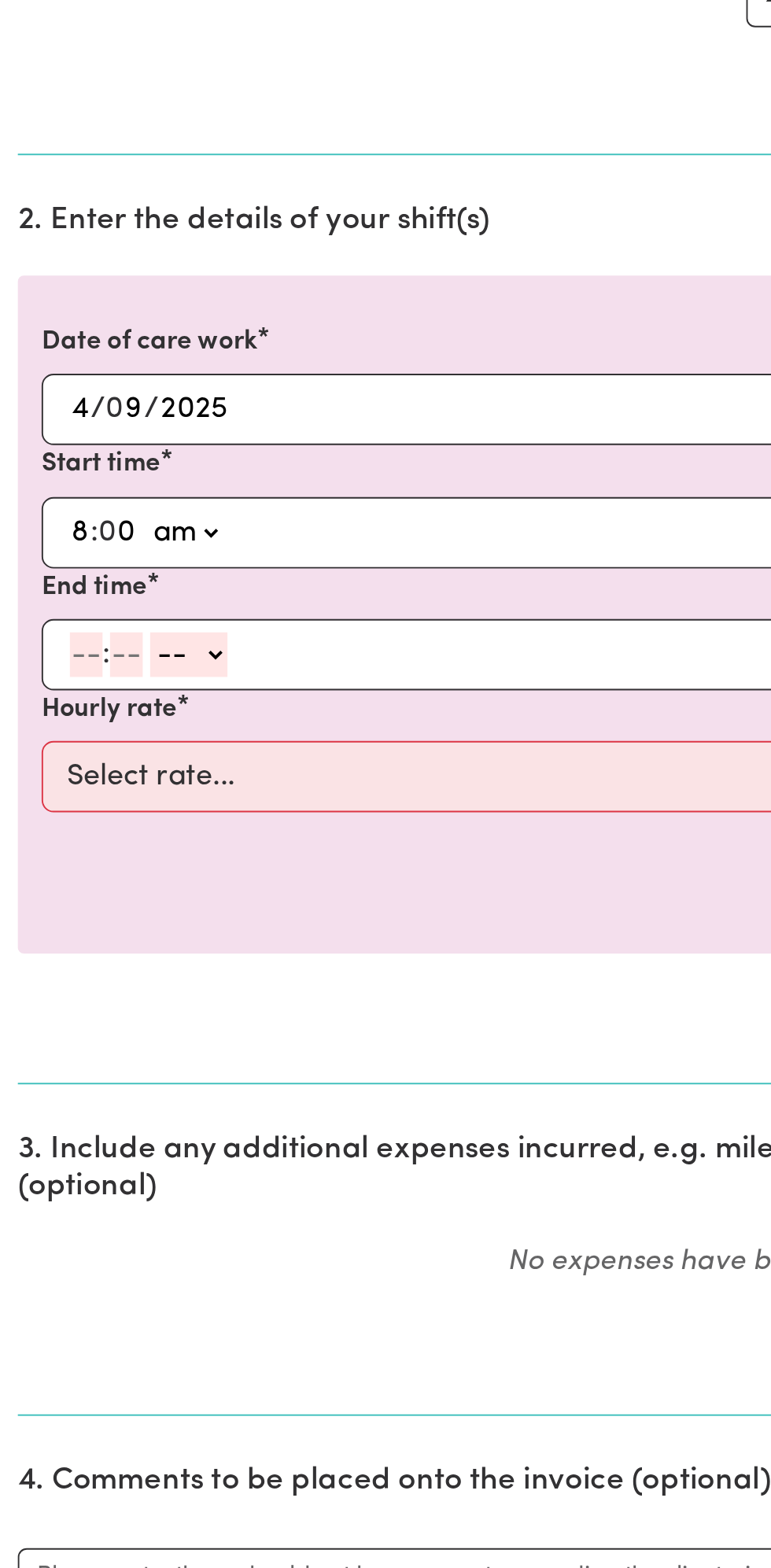
click at [40, 778] on input "number" at bounding box center [46, 789] width 17 height 24
type input "9"
type input "0"
click at [135, 784] on div "9 : 0 0 -- am pm" at bounding box center [373, 789] width 675 height 24
click at [113, 791] on select "-- am pm" at bounding box center [97, 789] width 41 height 24
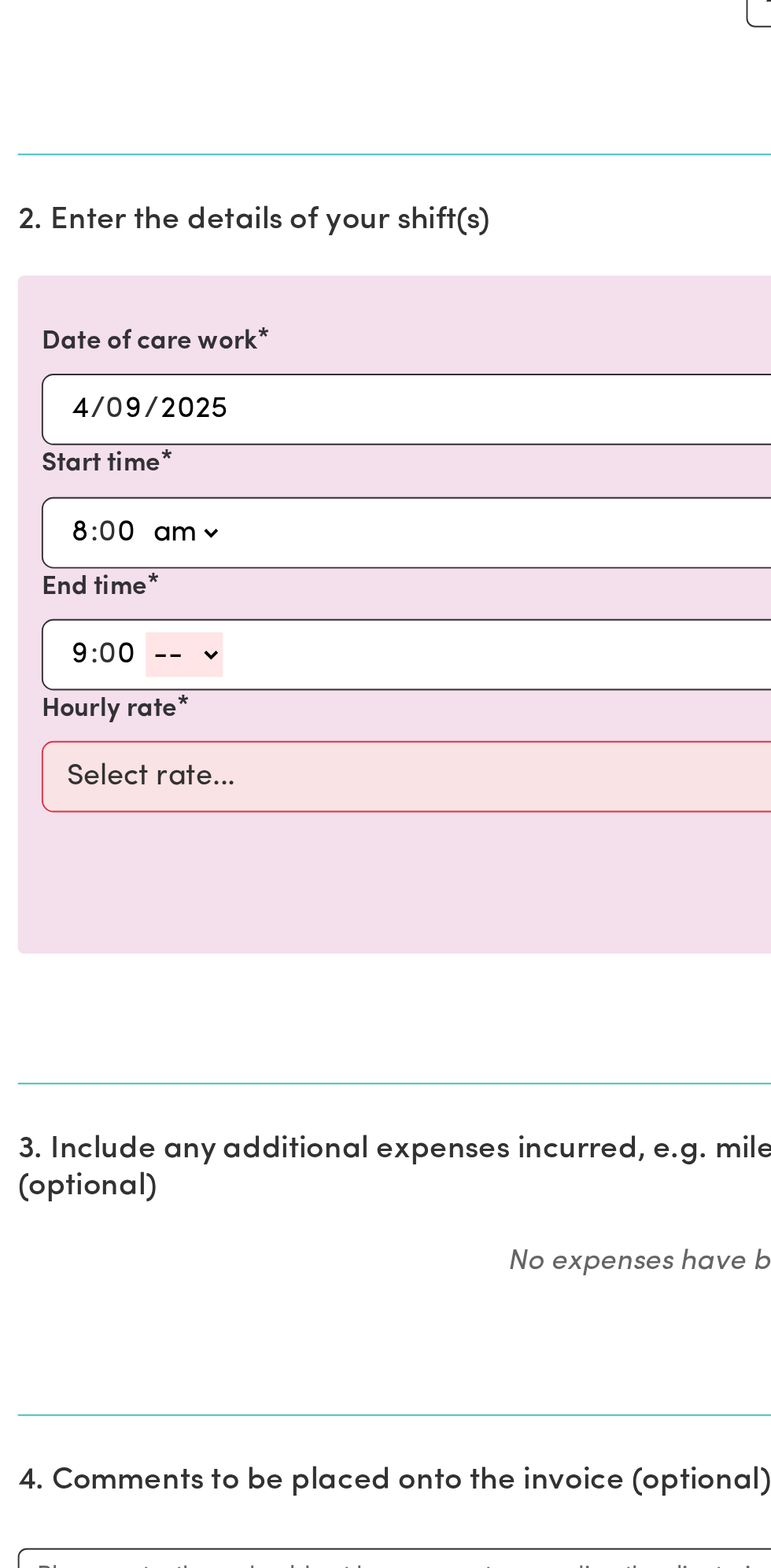
click at [77, 777] on select "-- am pm" at bounding box center [97, 789] width 41 height 24
click at [117, 784] on select "-- am pm" at bounding box center [97, 789] width 41 height 24
select select "am"
click at [77, 777] on select "-- am pm" at bounding box center [97, 789] width 41 height 24
type input "09:00"
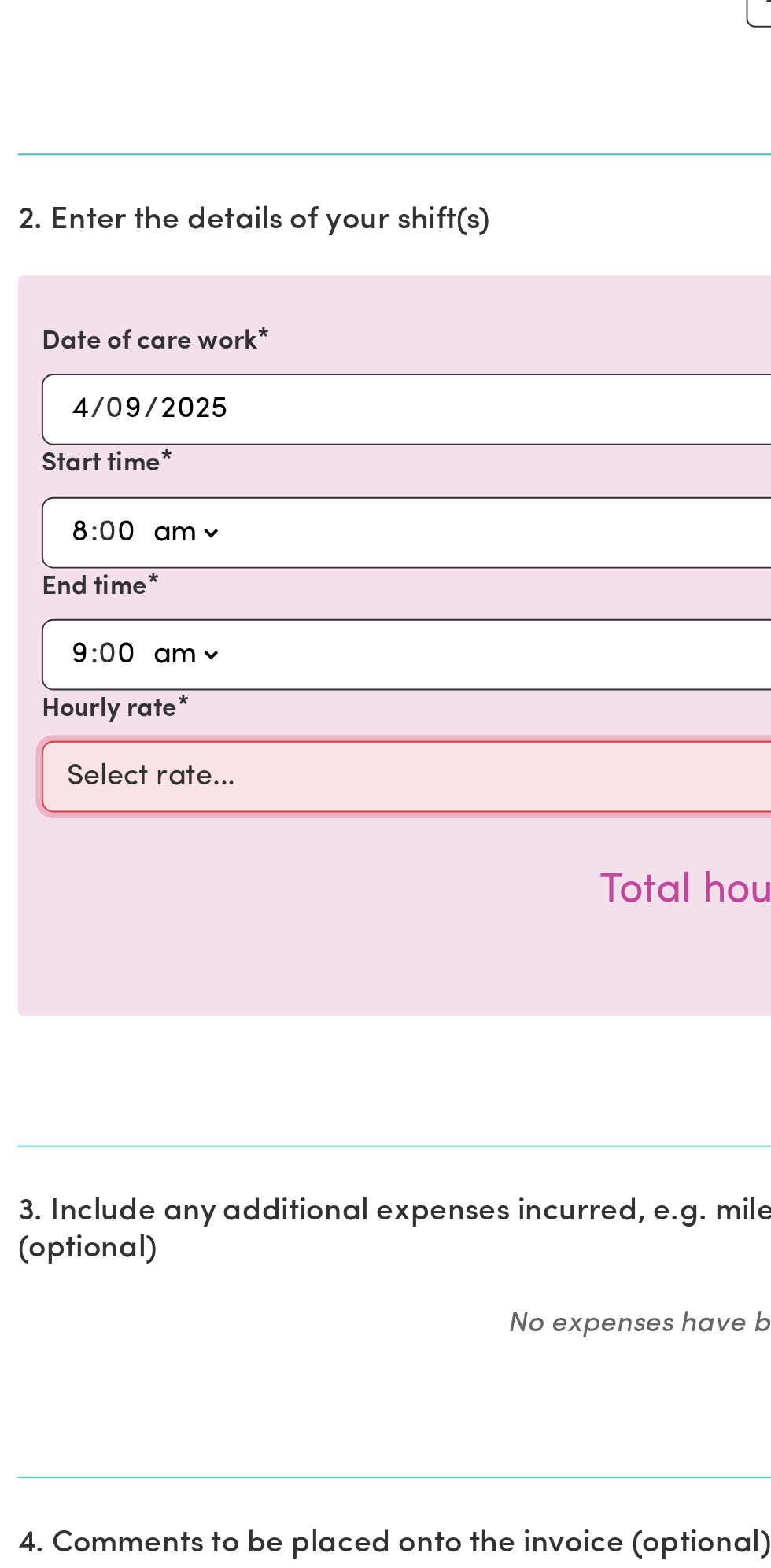
click at [179, 846] on select "Select rate... $49.00 (Weekday) $60.00 ([DATE])" at bounding box center [385, 853] width 727 height 38
select select "49-Weekday"
click at [22, 834] on select "Select rate... $49.00 (Weekday) $60.00 ([DATE])" at bounding box center [385, 853] width 727 height 38
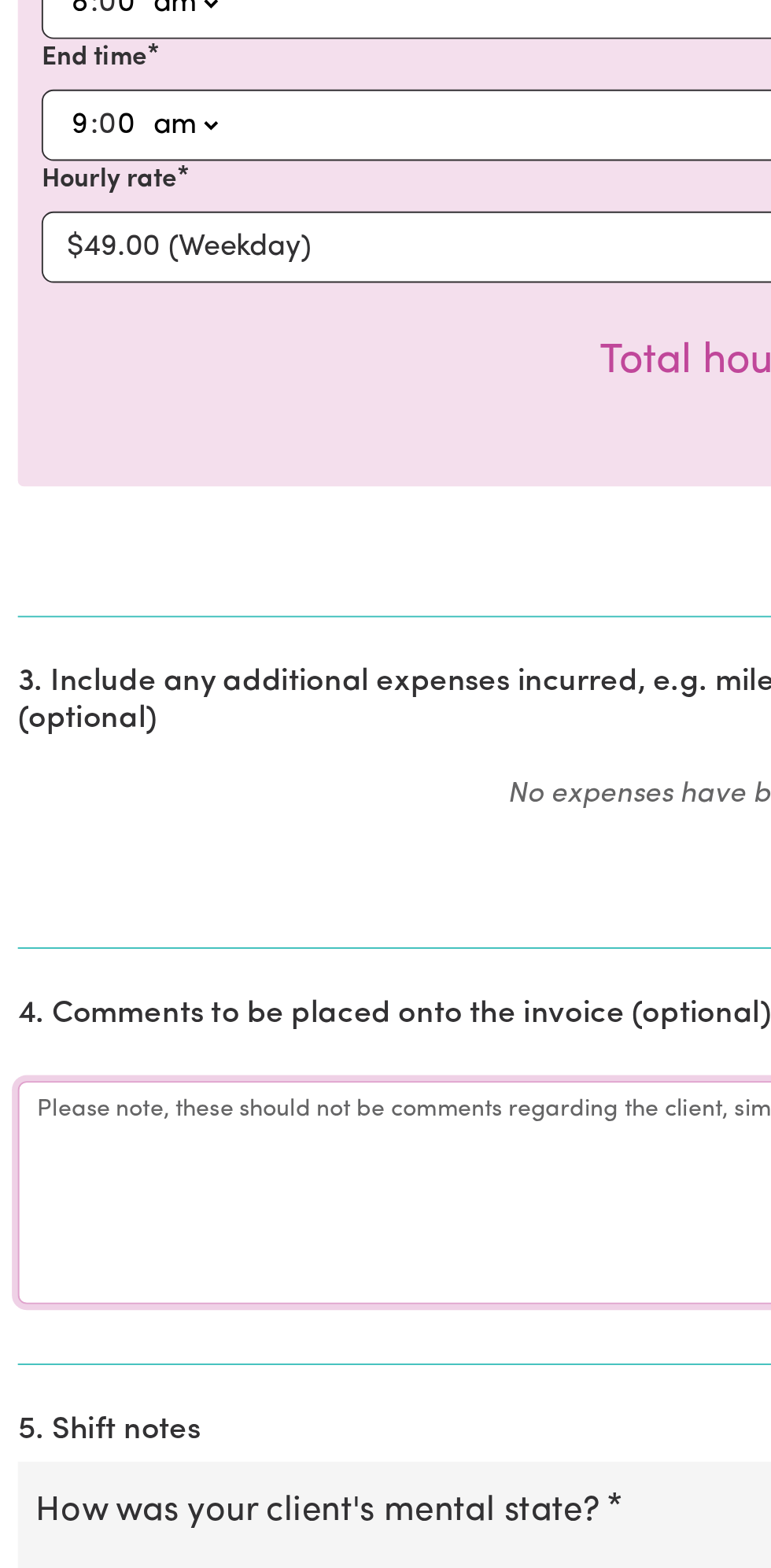
click at [121, 1360] on textarea "Comments" at bounding box center [385, 1353] width 752 height 118
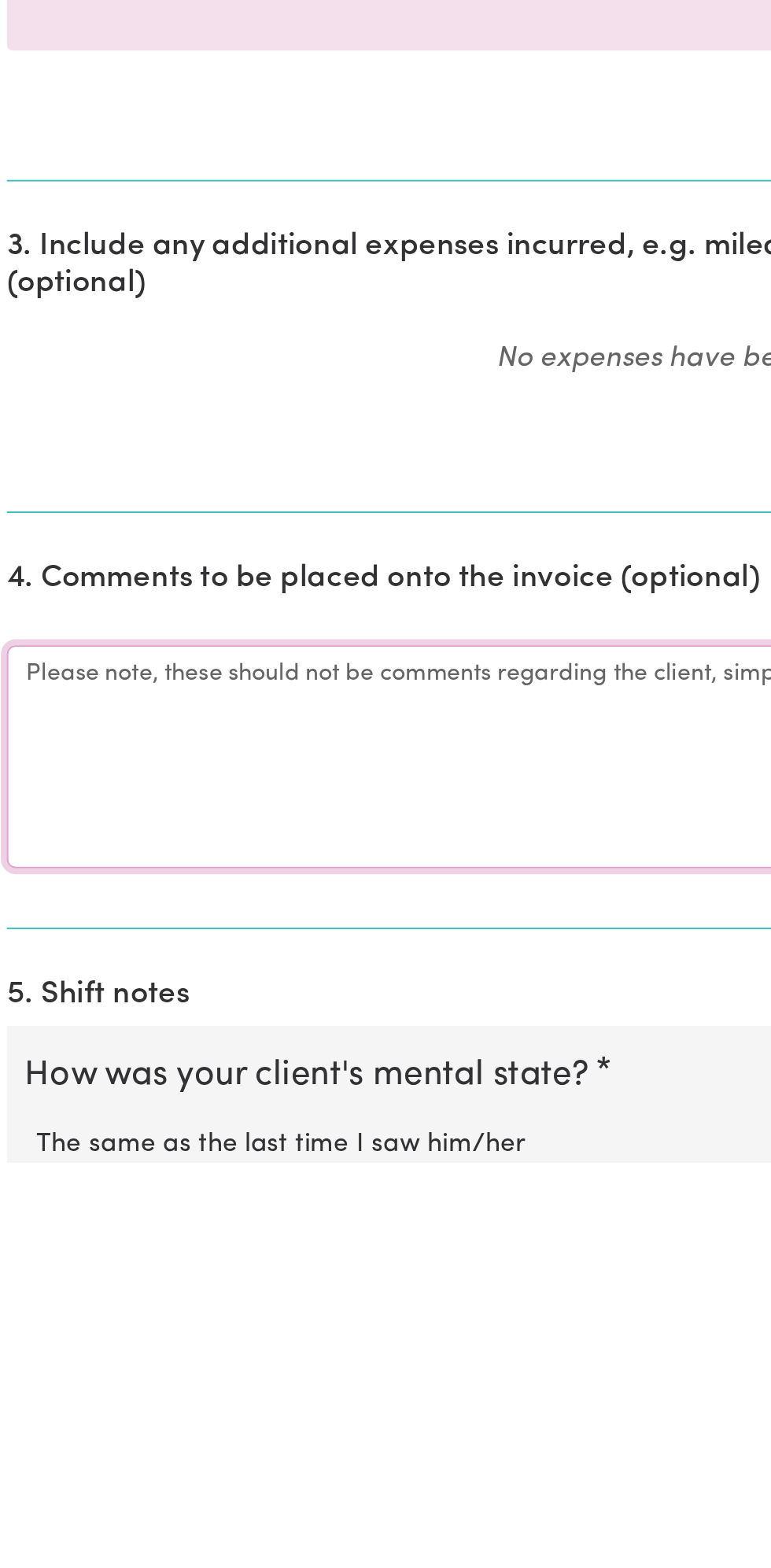
scroll to position [57, 0]
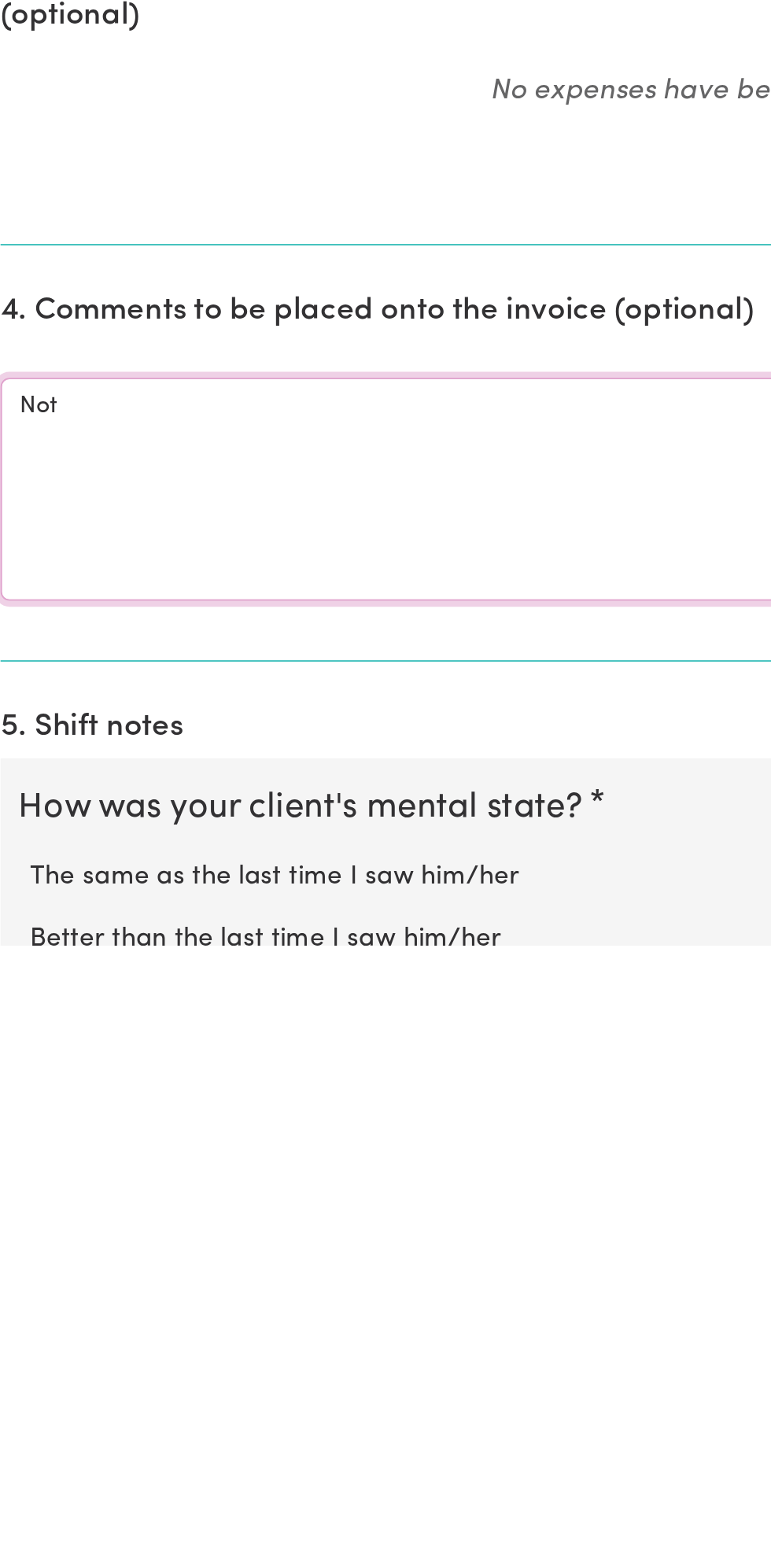
type textarea "No"
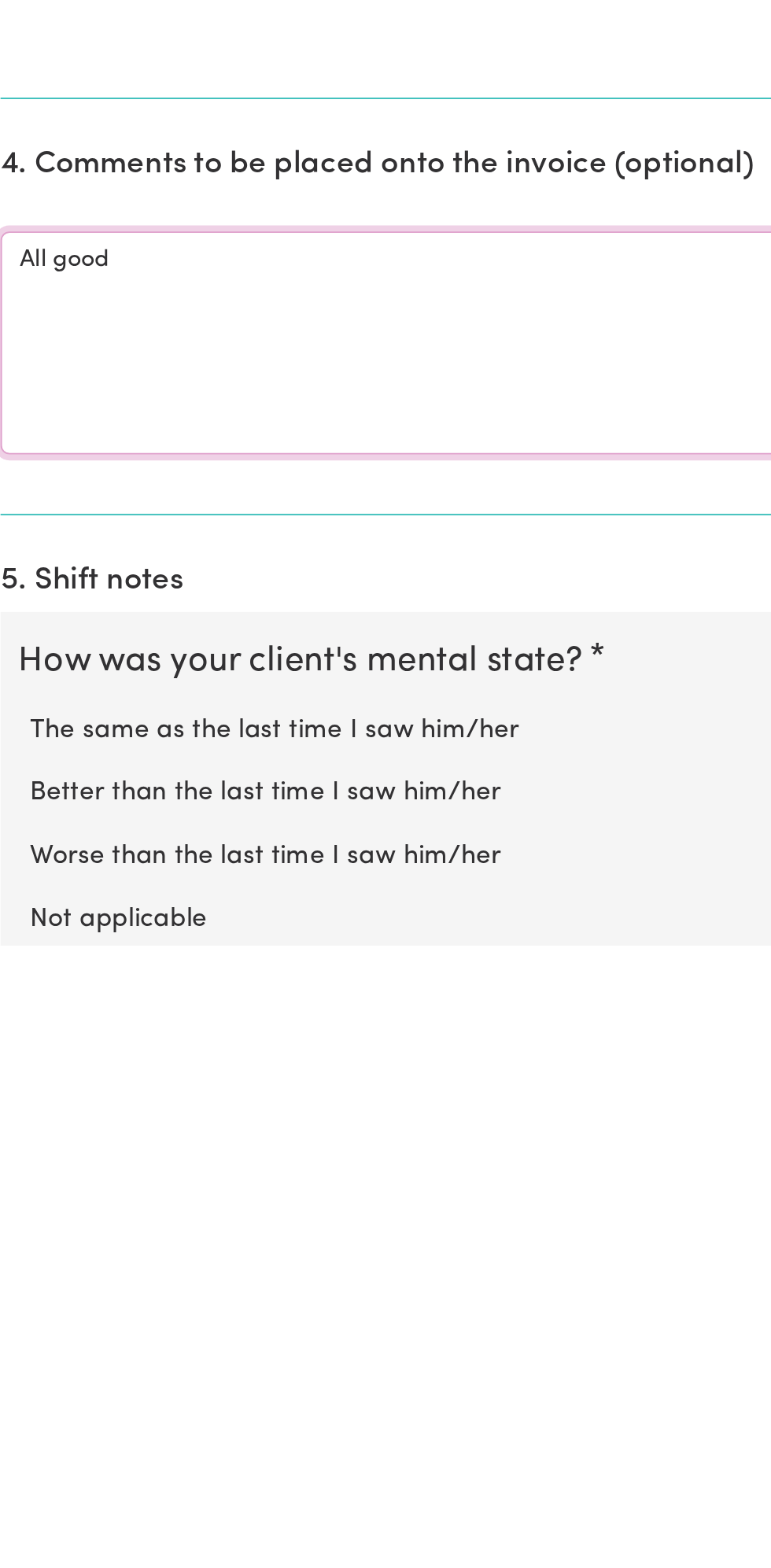
scroll to position [181, 0]
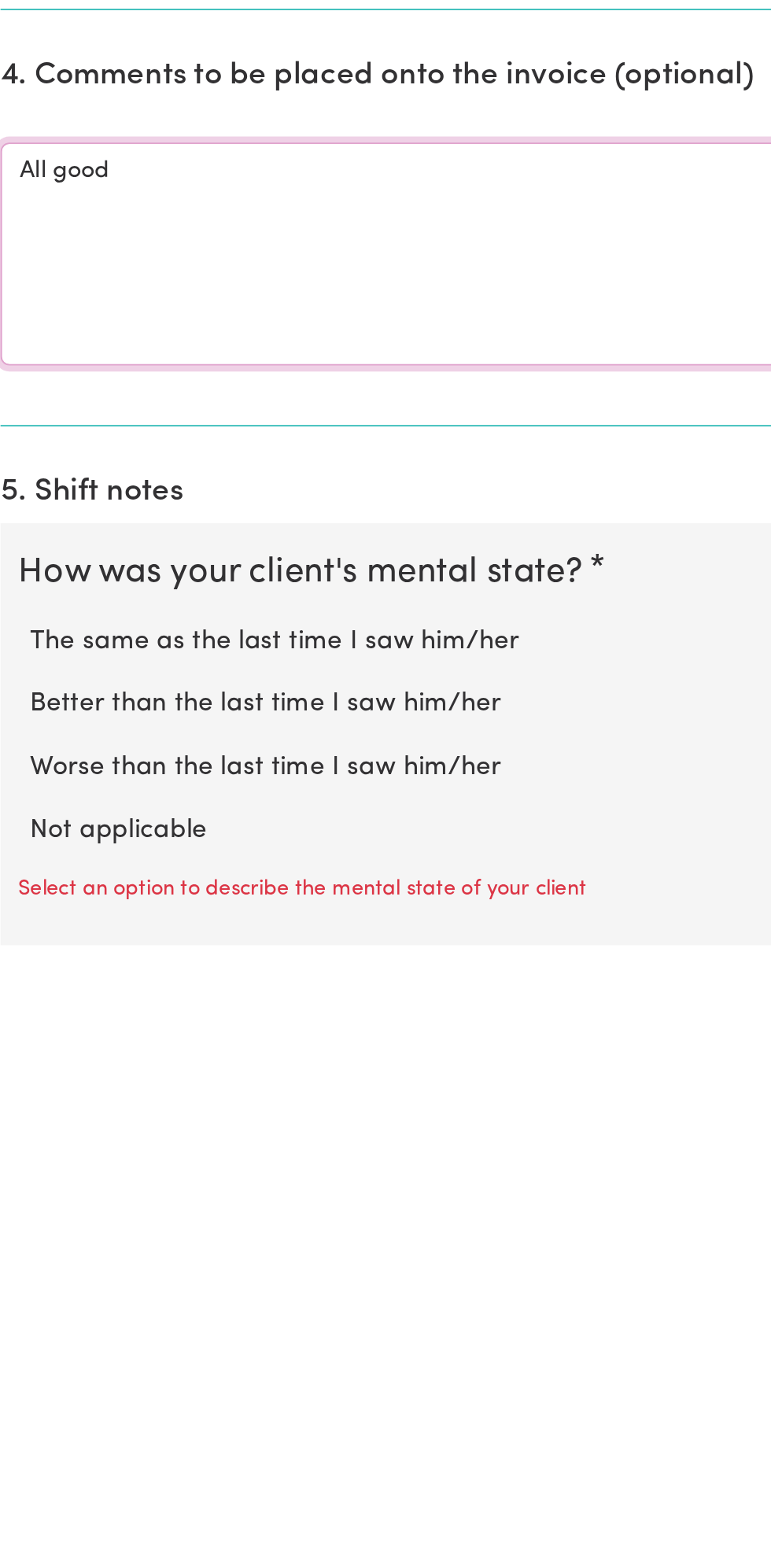
type textarea "All good"
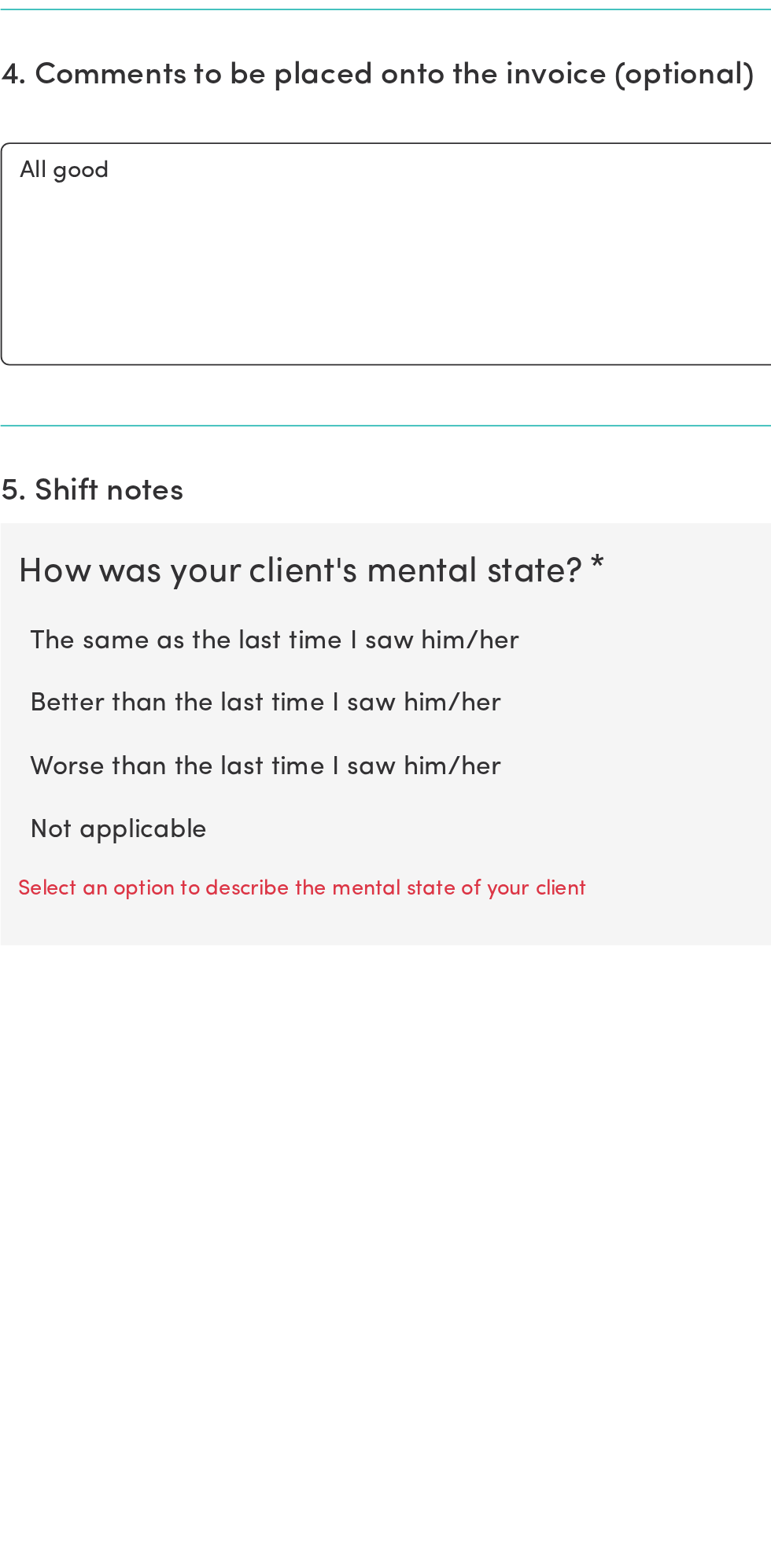
click at [123, 1498] on label "Not applicable" at bounding box center [385, 1508] width 720 height 21
click at [25, 1497] on input "Not applicable" at bounding box center [25, 1497] width 1 height 1
radio input "true"
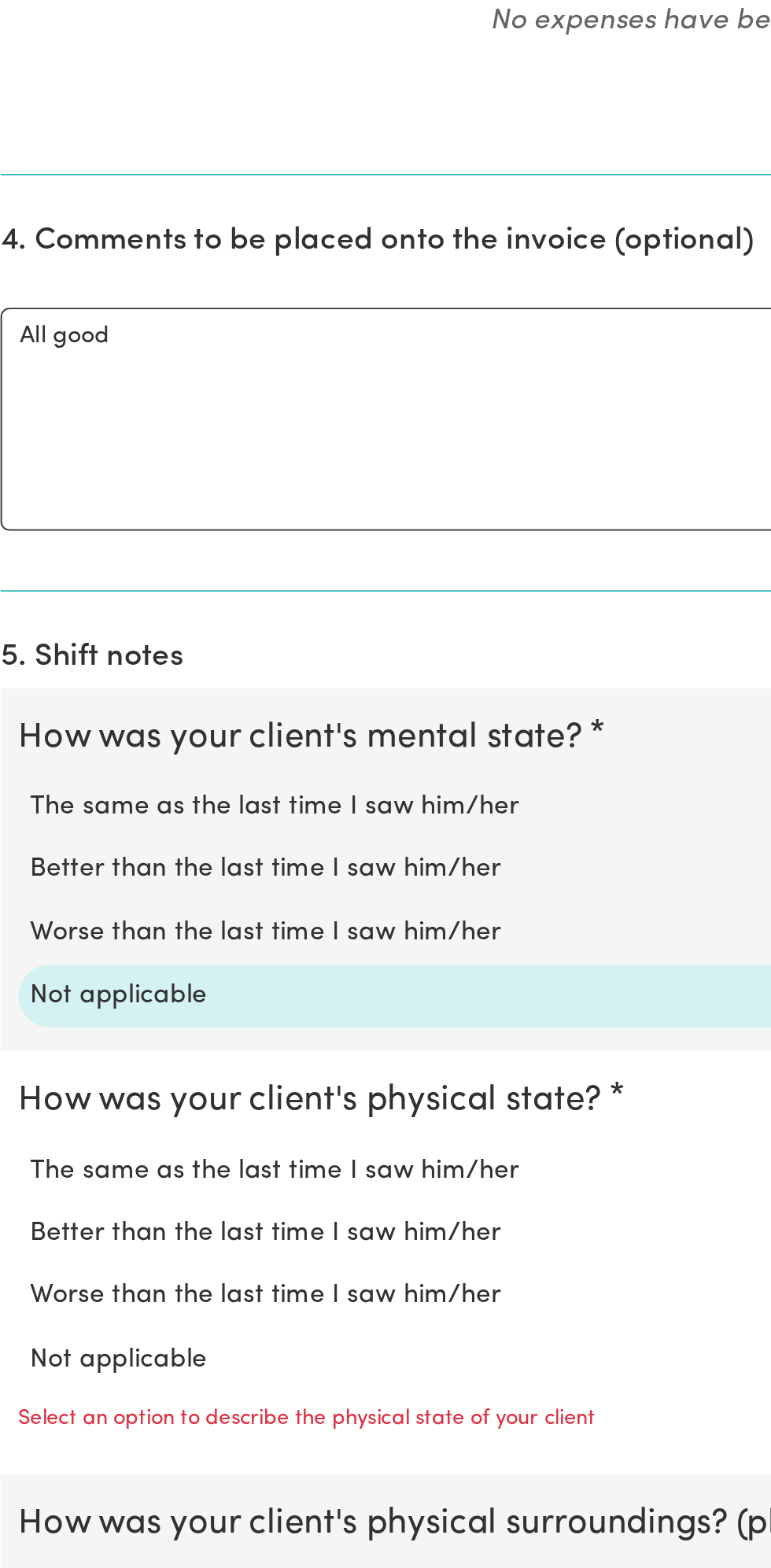
scroll to position [537, 0]
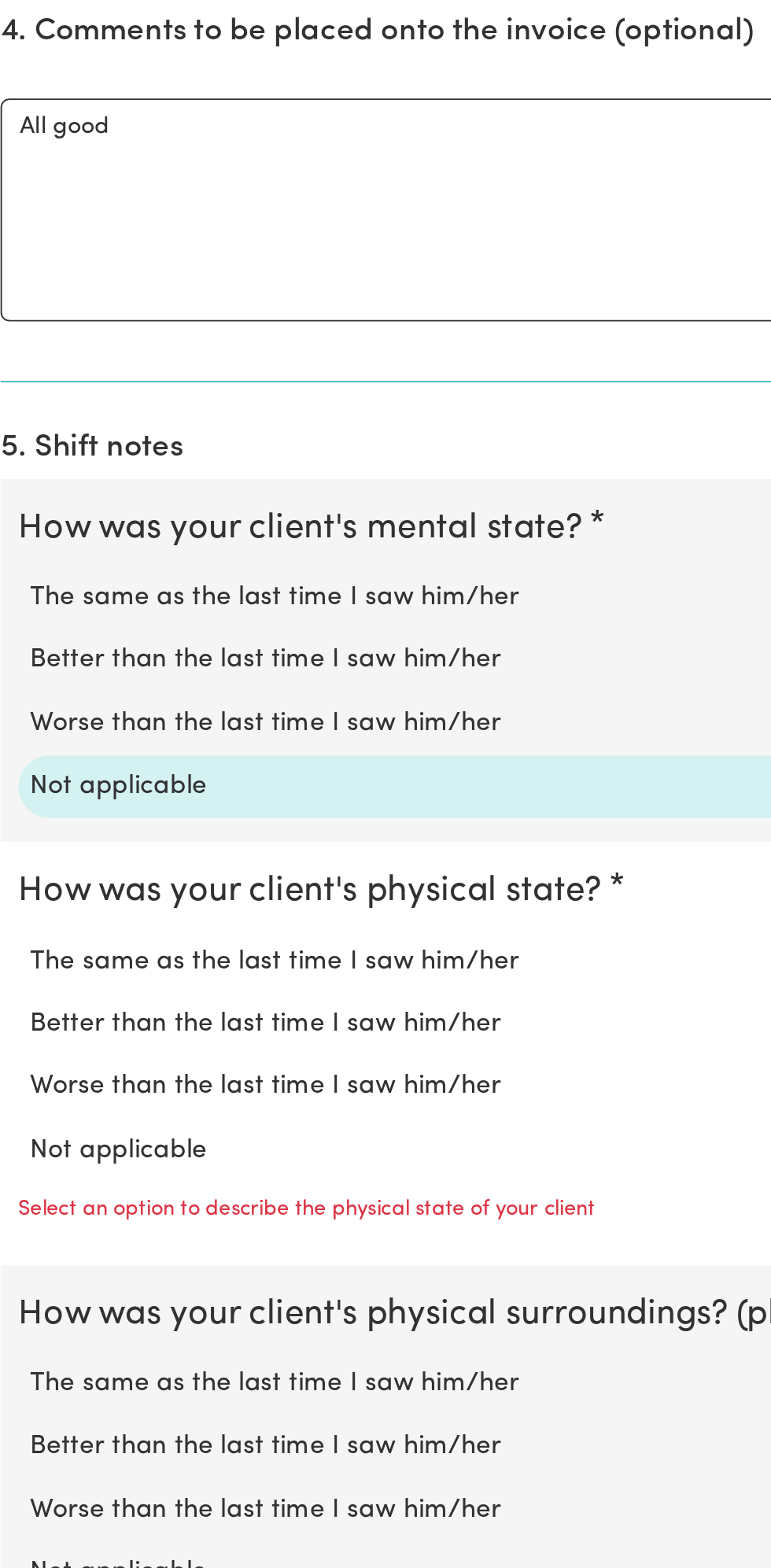
click at [114, 1334] on label "Not applicable" at bounding box center [385, 1344] width 720 height 21
click at [25, 1333] on input "Not applicable" at bounding box center [25, 1333] width 1 height 1
radio input "true"
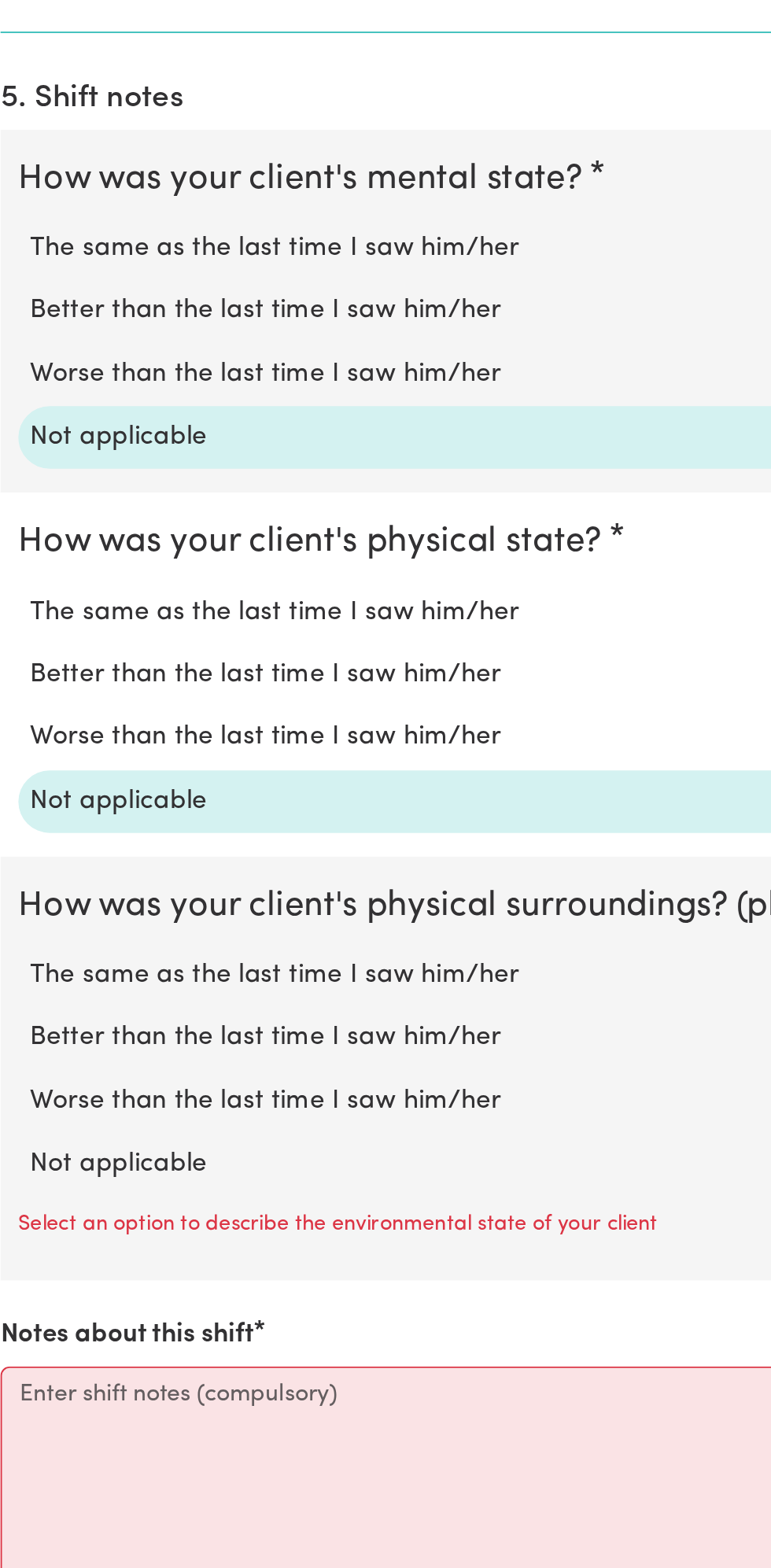
scroll to position [725, 0]
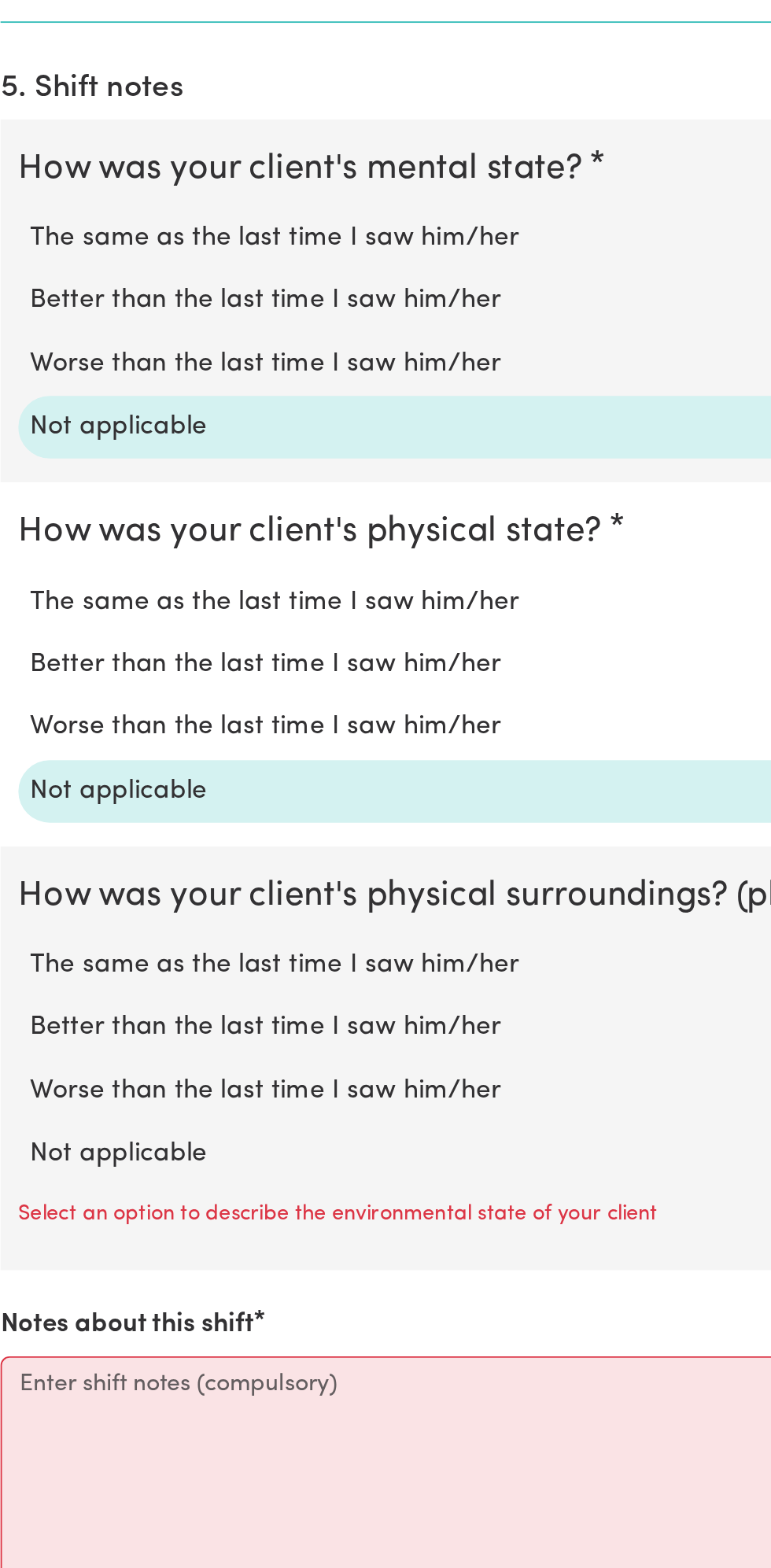
click at [121, 1339] on label "Not applicable" at bounding box center [385, 1349] width 720 height 21
click at [25, 1338] on input "Not applicable" at bounding box center [25, 1338] width 1 height 1
radio input "true"
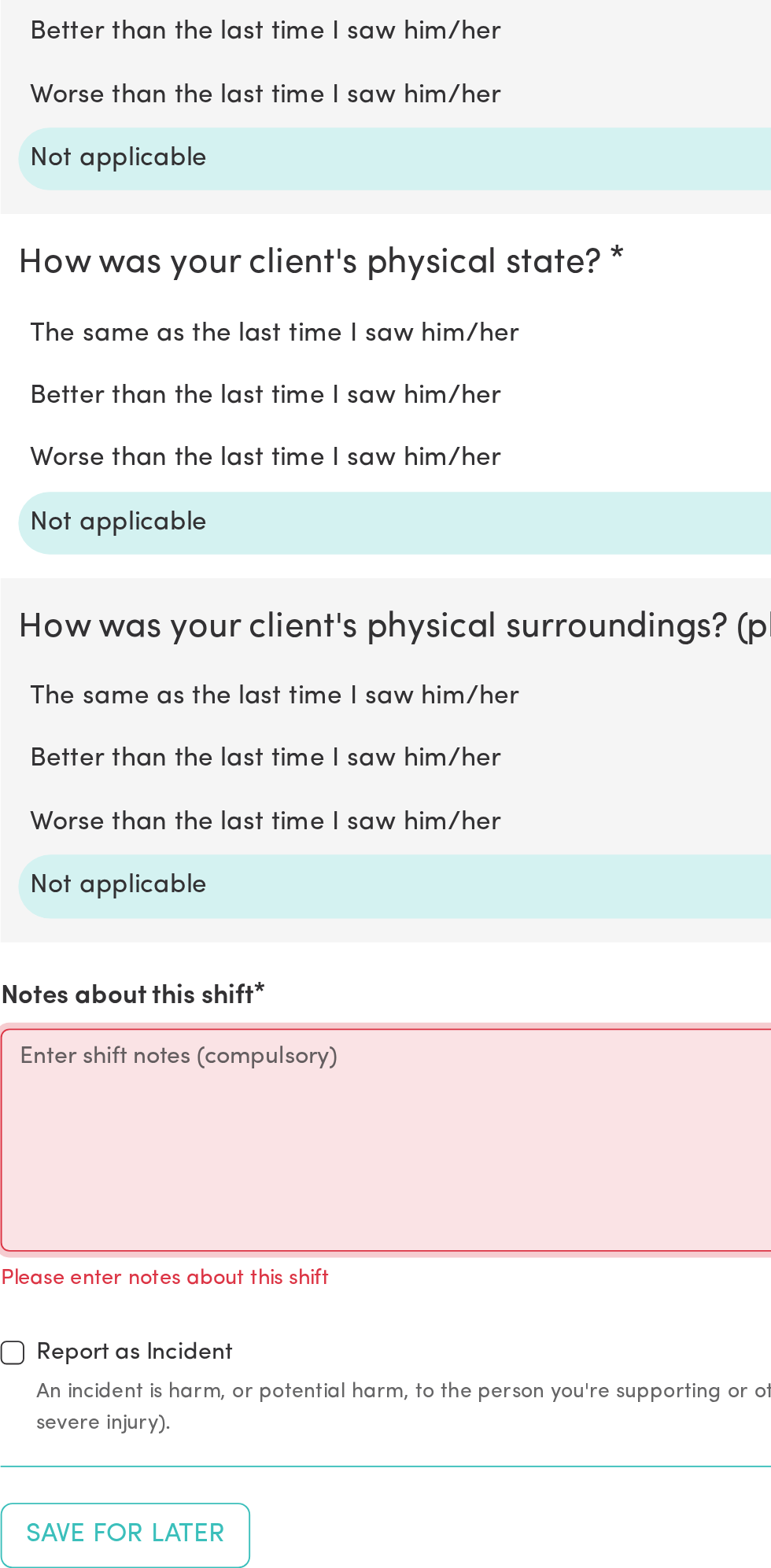
click at [175, 1339] on textarea "Notes about this shift" at bounding box center [385, 1341] width 752 height 118
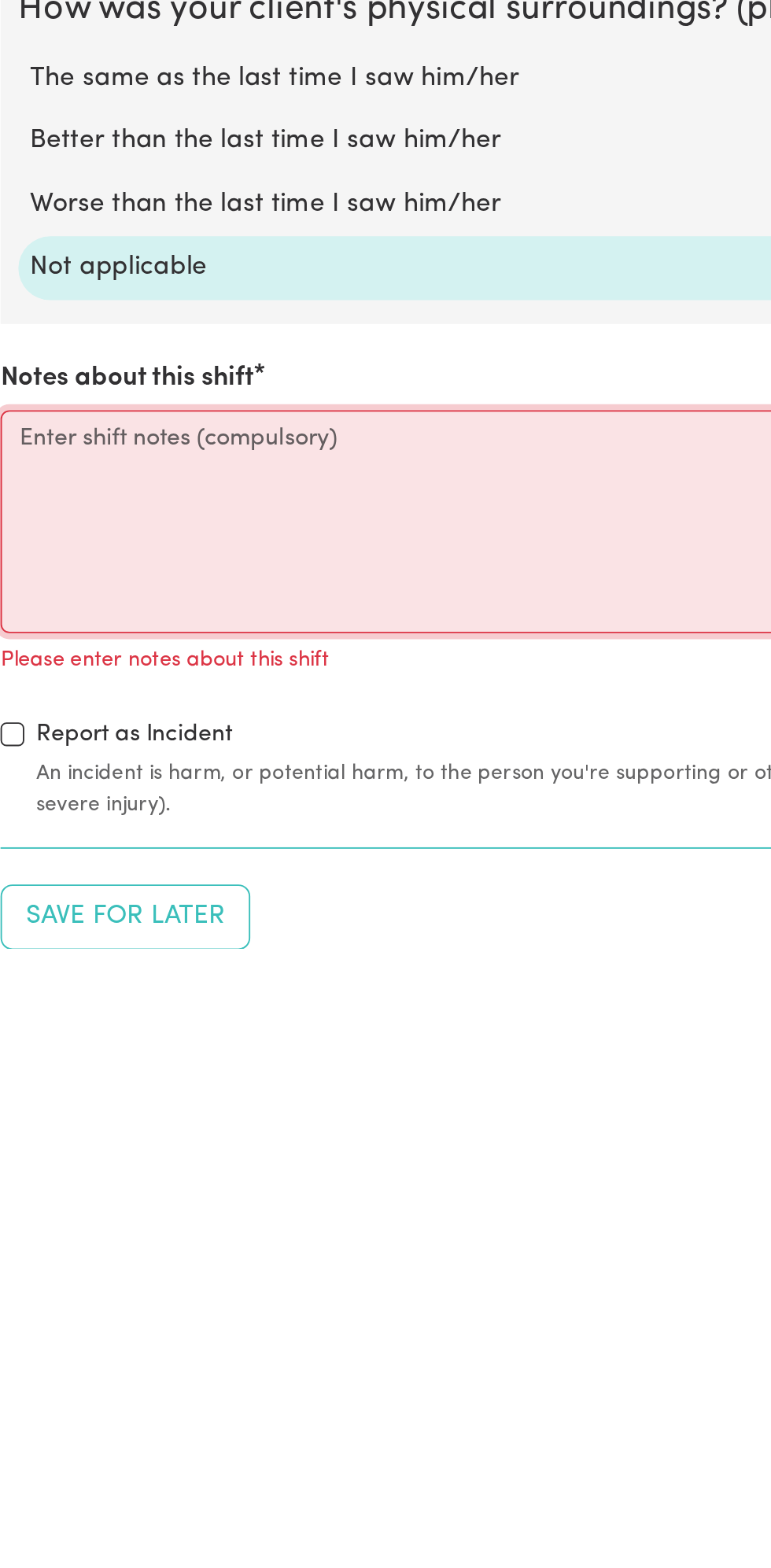
scroll to position [881, 0]
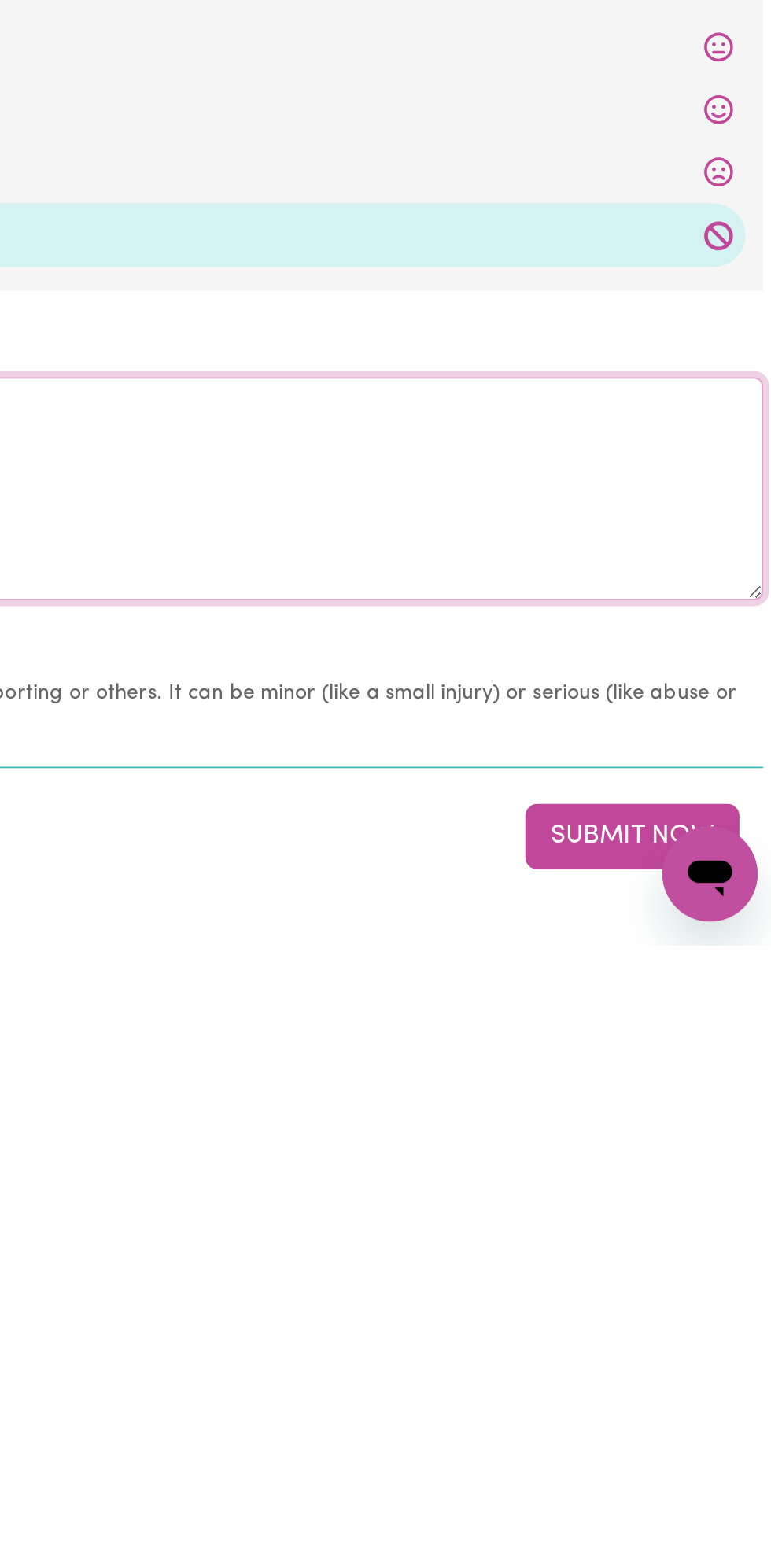
type textarea "Nothing changes all good"
click at [677, 1503] on button "Submit Now" at bounding box center [692, 1511] width 113 height 35
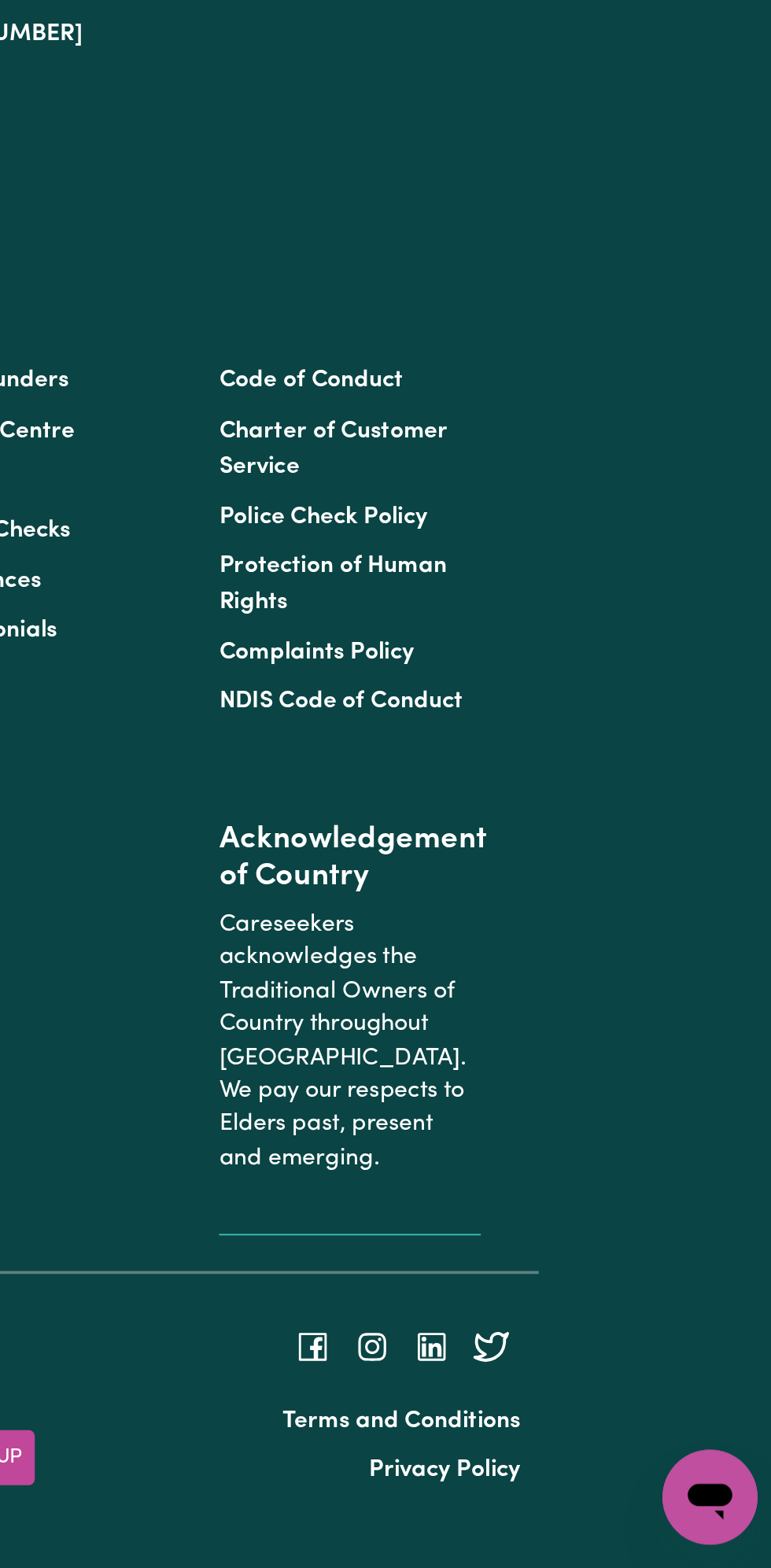
scroll to position [0, 0]
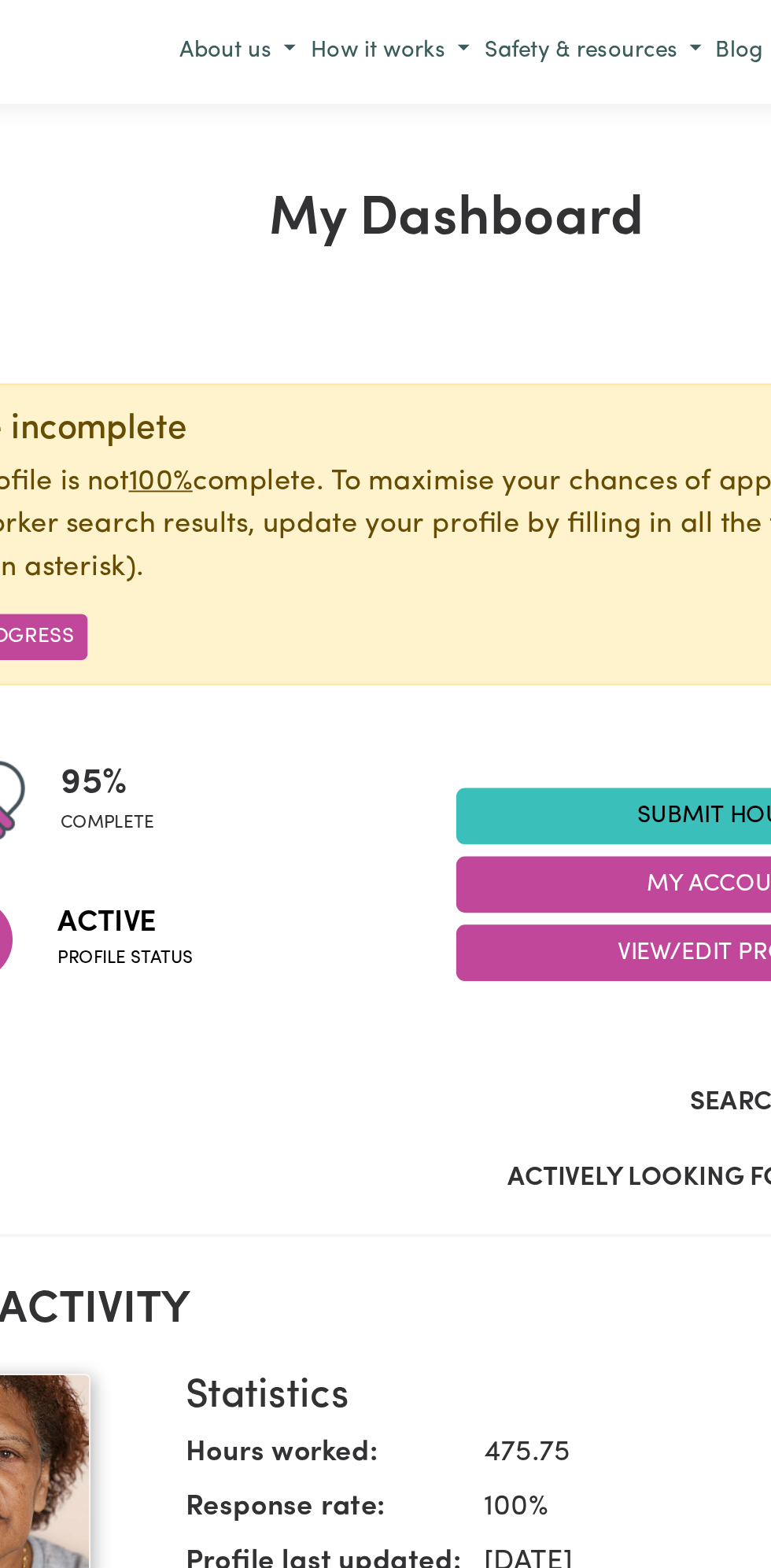
click at [387, 430] on link "Submit Hours" at bounding box center [527, 432] width 283 height 30
